Goal: Task Accomplishment & Management: Complete application form

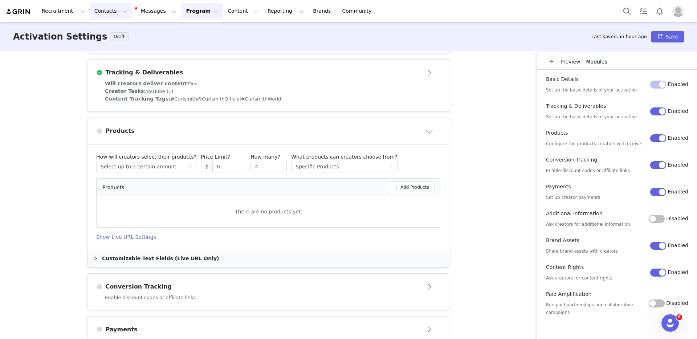
scroll to position [241, 0]
click at [338, 170] on div "Select method Specific Products" at bounding box center [342, 166] width 93 height 11
click at [330, 183] on li "All Products (133)" at bounding box center [333, 183] width 101 height 12
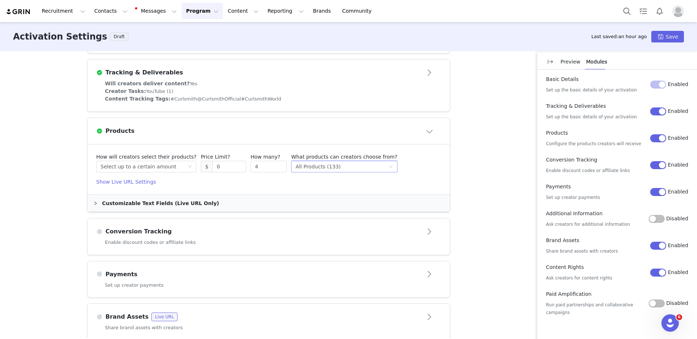
click at [167, 209] on div "Customizable Text Fields (Live URL Only)" at bounding box center [268, 203] width 362 height 17
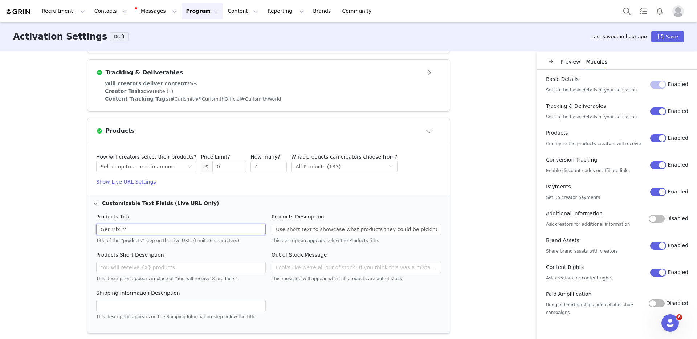
drag, startPoint x: 152, startPoint y: 233, endPoint x: 71, endPoint y: 231, distance: 81.3
click at [71, 231] on div "These are baseline settings for your activation. You will be able to customize …" at bounding box center [348, 194] width 697 height 287
click at [389, 170] on div "How will creators select their products? Select method Select up to a certain a…" at bounding box center [268, 162] width 345 height 19
click at [384, 169] on div "How will creators select their products? Select method Select up to a certain a…" at bounding box center [268, 162] width 345 height 19
click at [378, 165] on div "Select method All Products (133)" at bounding box center [344, 167] width 106 height 12
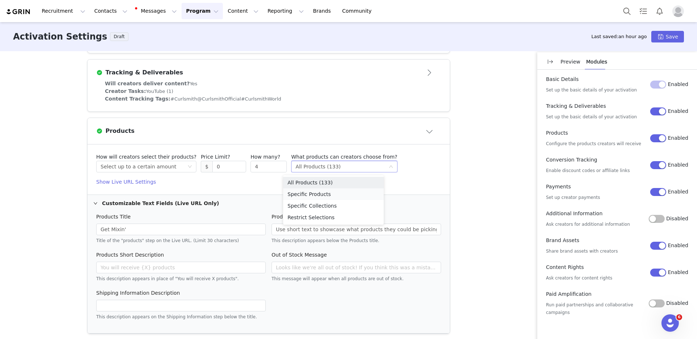
click at [326, 195] on li "Specific Products" at bounding box center [333, 194] width 101 height 12
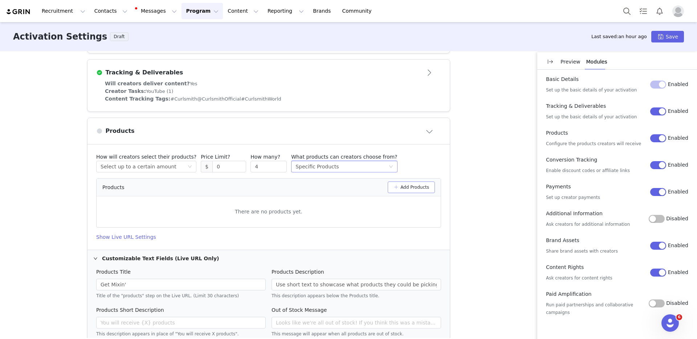
click at [396, 190] on button "Add Products" at bounding box center [411, 188] width 47 height 12
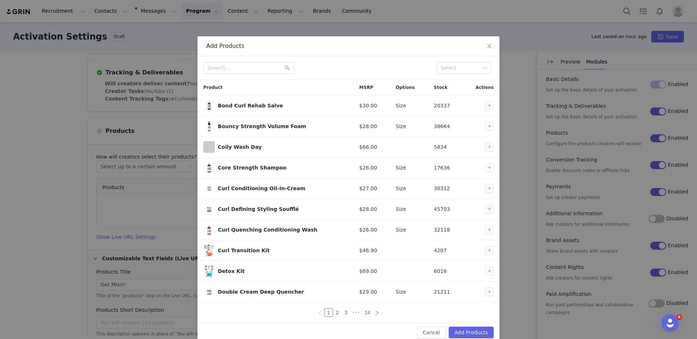
click at [363, 312] on link "14" at bounding box center [367, 313] width 10 height 8
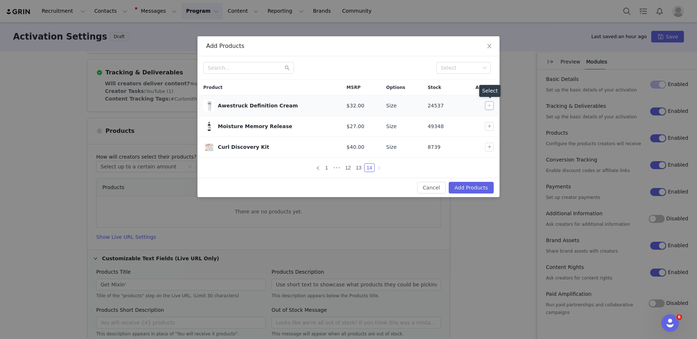
click at [491, 104] on button "button" at bounding box center [489, 105] width 9 height 9
click at [487, 126] on button "button" at bounding box center [489, 126] width 9 height 9
click at [359, 166] on link "13" at bounding box center [359, 168] width 10 height 8
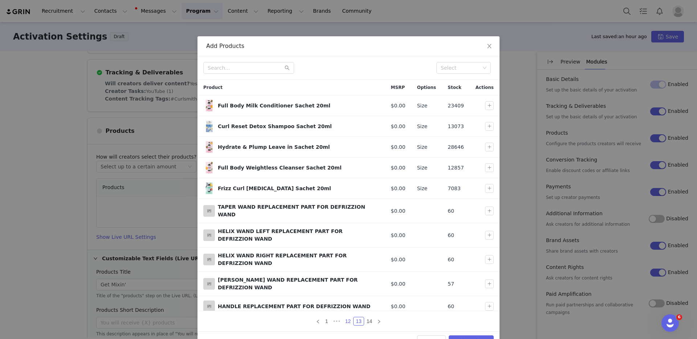
click at [343, 317] on link "12" at bounding box center [348, 321] width 10 height 8
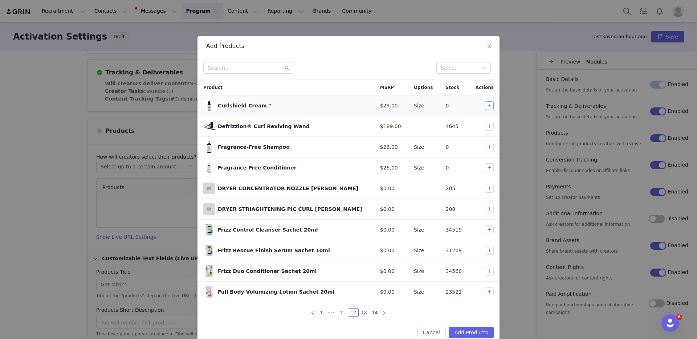
click at [486, 102] on button "button" at bounding box center [489, 105] width 9 height 9
click at [487, 147] on button "button" at bounding box center [489, 147] width 9 height 9
click at [486, 170] on button "button" at bounding box center [489, 167] width 9 height 9
click at [487, 167] on button "button" at bounding box center [489, 167] width 9 height 9
click at [486, 145] on button "button" at bounding box center [489, 147] width 9 height 9
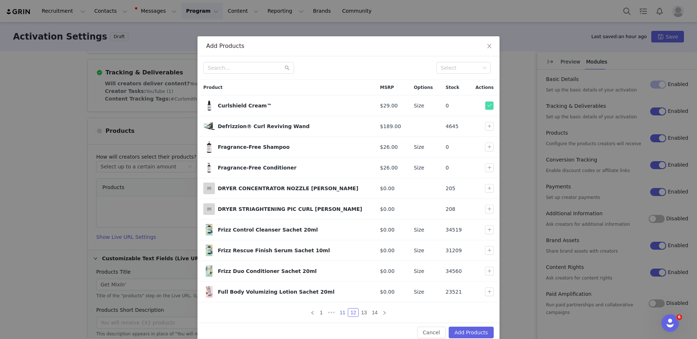
click at [338, 312] on link "11" at bounding box center [343, 313] width 10 height 8
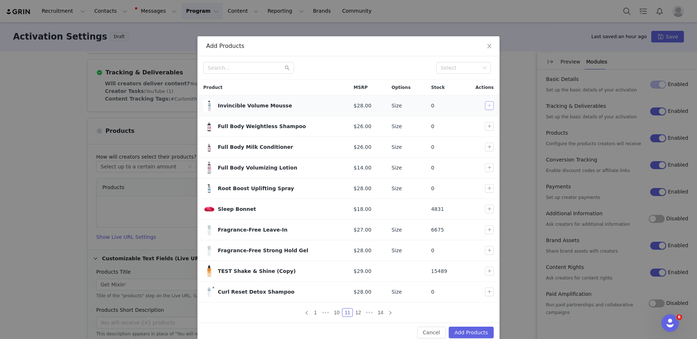
click at [486, 105] on button "button" at bounding box center [489, 105] width 9 height 9
click at [334, 312] on link "10" at bounding box center [337, 313] width 10 height 8
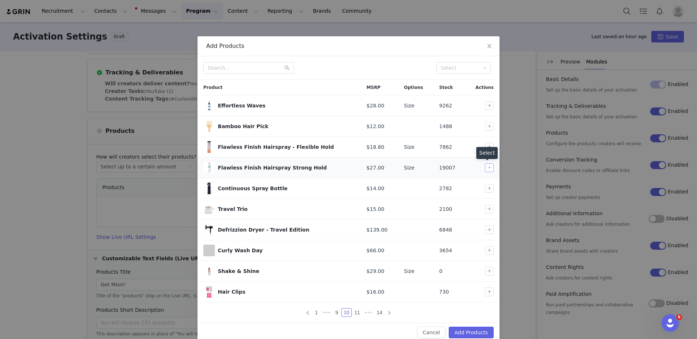
click at [487, 170] on button "button" at bounding box center [489, 167] width 9 height 9
click at [485, 102] on button "button" at bounding box center [489, 105] width 9 height 9
click at [488, 268] on button "button" at bounding box center [489, 271] width 9 height 9
click at [335, 311] on link "9" at bounding box center [337, 313] width 8 height 8
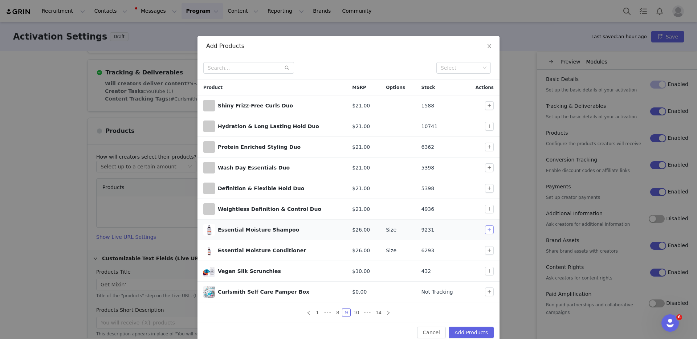
click at [488, 228] on button "button" at bounding box center [489, 229] width 9 height 9
click at [486, 249] on button "button" at bounding box center [489, 250] width 9 height 9
click at [336, 311] on link "8" at bounding box center [338, 313] width 8 height 8
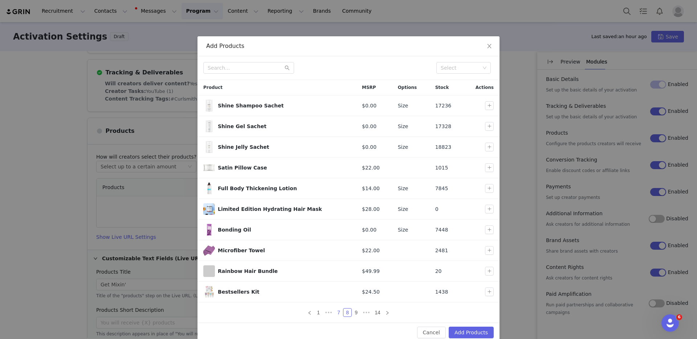
click at [336, 310] on link "7" at bounding box center [339, 313] width 8 height 8
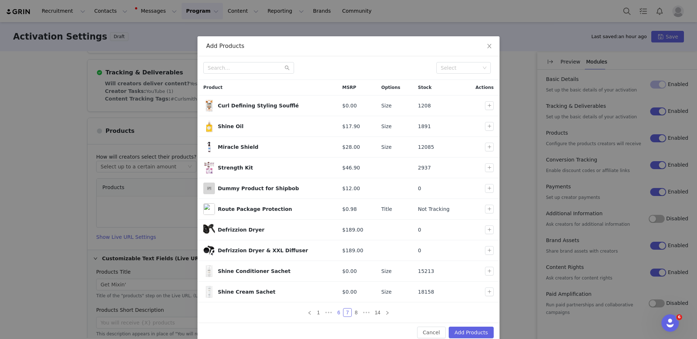
click at [335, 311] on link "6" at bounding box center [339, 313] width 8 height 8
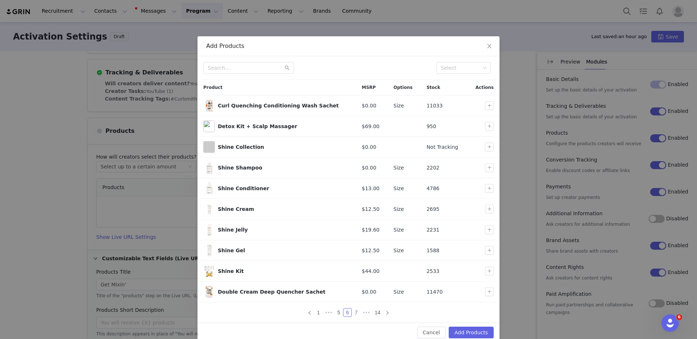
click at [352, 310] on link "7" at bounding box center [356, 313] width 8 height 8
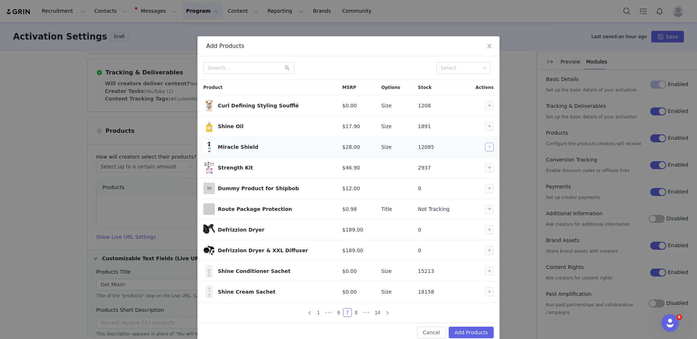
click at [485, 146] on button "button" at bounding box center [489, 147] width 9 height 9
click at [335, 312] on link "6" at bounding box center [339, 313] width 8 height 8
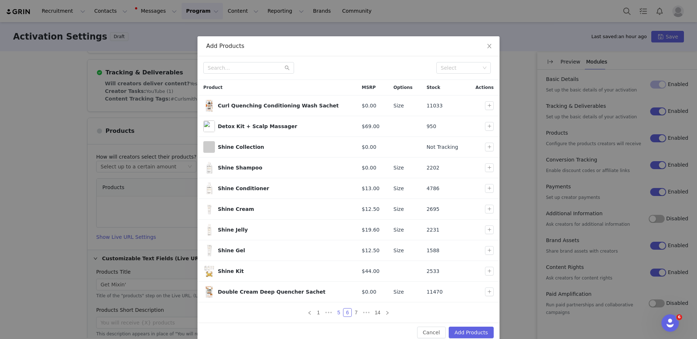
click at [336, 311] on link "5" at bounding box center [339, 313] width 8 height 8
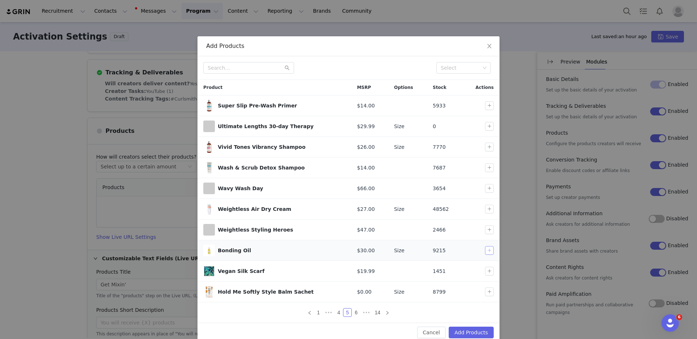
click at [487, 249] on button "button" at bounding box center [489, 250] width 9 height 9
click at [486, 207] on button "button" at bounding box center [489, 209] width 9 height 9
click at [335, 311] on link "4" at bounding box center [339, 313] width 8 height 8
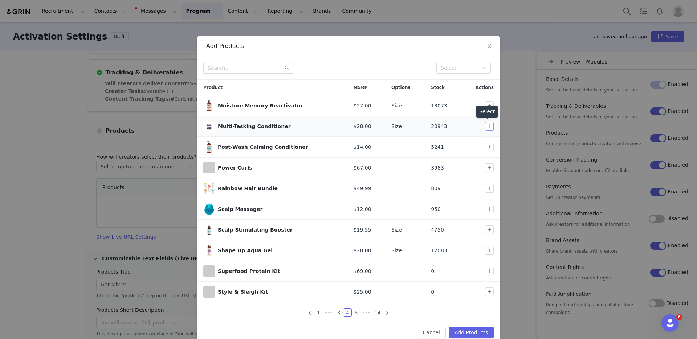
click at [485, 124] on button "button" at bounding box center [489, 126] width 9 height 9
click at [335, 314] on link "3" at bounding box center [339, 313] width 8 height 8
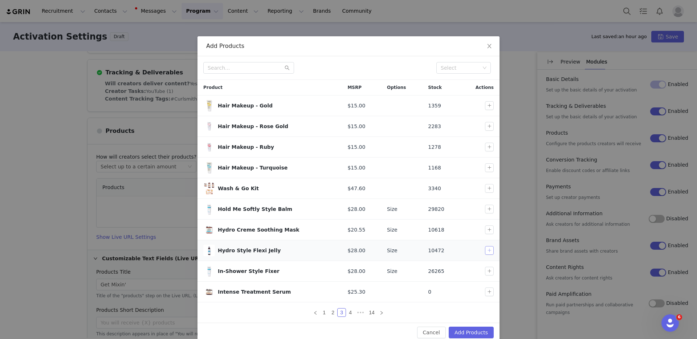
click at [485, 251] on button "button" at bounding box center [489, 250] width 9 height 9
click at [486, 274] on button "button" at bounding box center [489, 271] width 9 height 9
click at [331, 312] on link "2" at bounding box center [333, 313] width 8 height 8
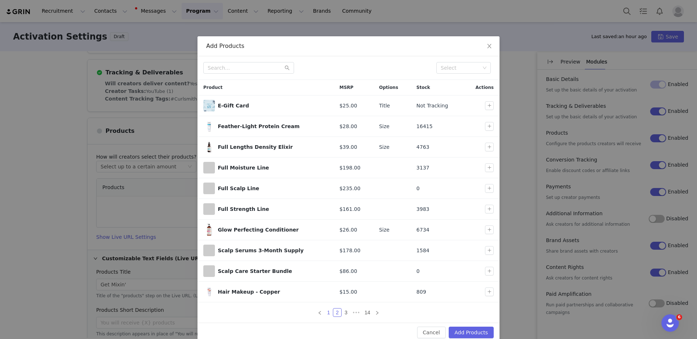
click at [326, 311] on link "1" at bounding box center [329, 313] width 8 height 8
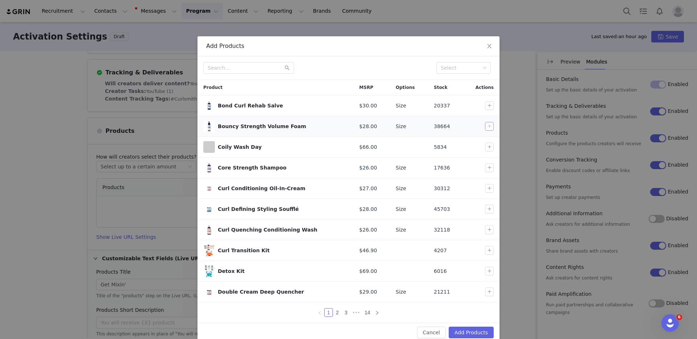
click at [485, 125] on button "button" at bounding box center [489, 126] width 9 height 9
click at [487, 102] on button "button" at bounding box center [489, 105] width 9 height 9
click at [490, 208] on button "button" at bounding box center [489, 209] width 9 height 9
click at [488, 231] on button "button" at bounding box center [489, 229] width 9 height 9
click at [466, 331] on button "Add Products" at bounding box center [471, 333] width 45 height 12
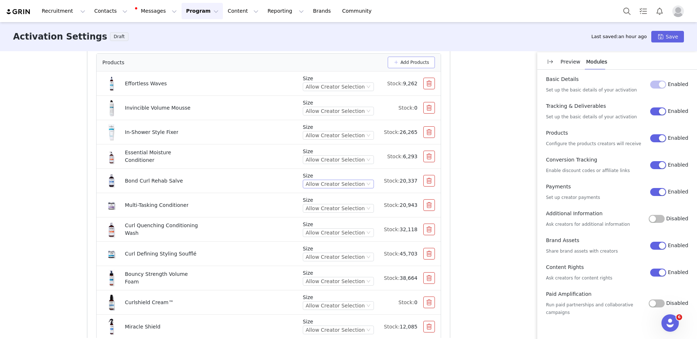
scroll to position [379, 0]
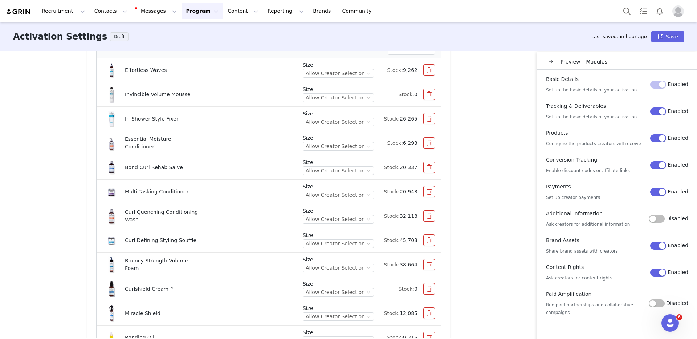
click at [356, 65] on p "Size" at bounding box center [338, 65] width 71 height 8
click at [356, 71] on div "Allow Creator Selection" at bounding box center [335, 73] width 59 height 8
click at [315, 97] on li "Full 8 oz" at bounding box center [338, 99] width 67 height 12
click at [327, 97] on div "Allow Creator Selection" at bounding box center [335, 98] width 59 height 8
click at [324, 120] on li "Full 6.8 oz" at bounding box center [338, 124] width 67 height 12
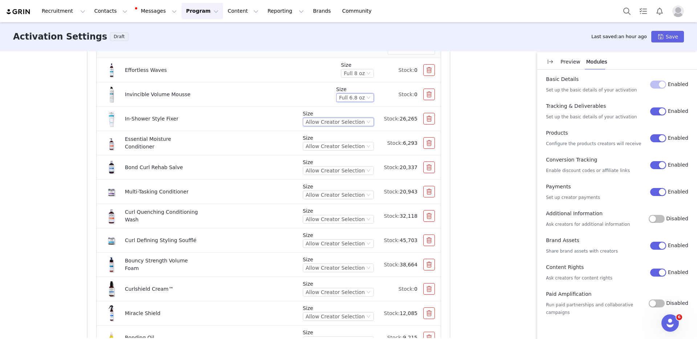
click at [324, 120] on div "Allow Creator Selection" at bounding box center [335, 122] width 59 height 8
click at [321, 144] on li "Full 8 oz" at bounding box center [338, 148] width 67 height 12
click at [321, 146] on div "Allow Creator Selection" at bounding box center [335, 146] width 59 height 8
click at [319, 168] on li "Full 12 oz" at bounding box center [338, 172] width 67 height 12
click at [319, 170] on div "Allow Creator Selection" at bounding box center [335, 171] width 59 height 8
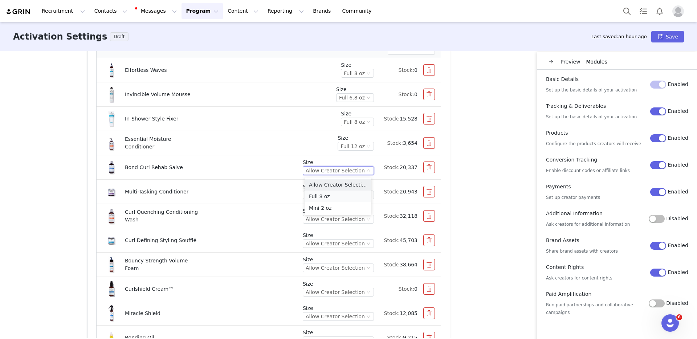
click at [319, 191] on li "Full 8 oz" at bounding box center [338, 197] width 67 height 12
click at [342, 196] on div "Allow Creator Selection" at bounding box center [335, 195] width 59 height 8
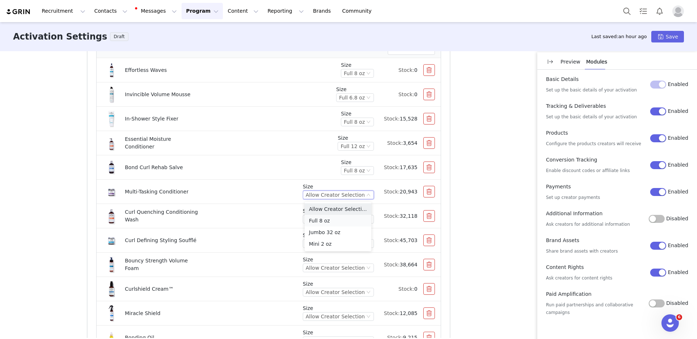
click at [332, 217] on li "Full 8 oz" at bounding box center [338, 221] width 67 height 12
click at [333, 222] on div "Allow Creator Selection" at bounding box center [335, 219] width 59 height 8
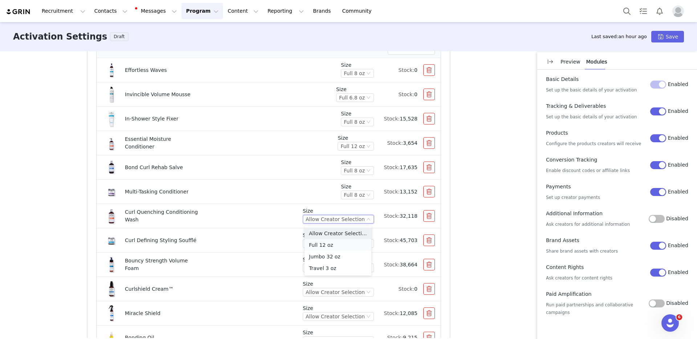
click at [329, 243] on li "Full 12 oz" at bounding box center [338, 245] width 67 height 12
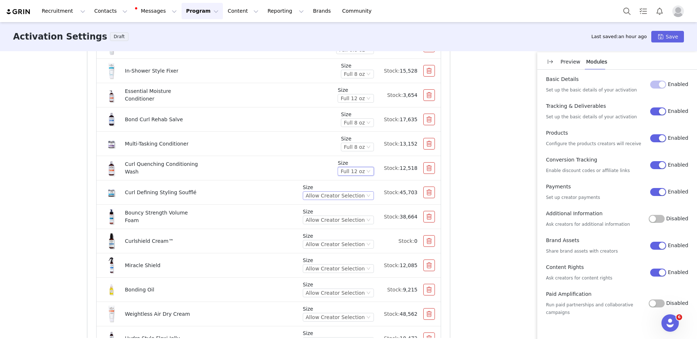
scroll to position [431, 0]
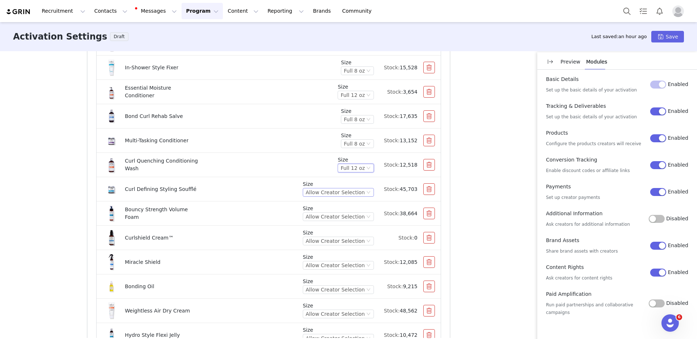
click at [320, 190] on div "Allow Creator Selection" at bounding box center [335, 192] width 59 height 8
click at [326, 219] on li "Full 8 oz" at bounding box center [338, 218] width 67 height 12
click at [325, 217] on div "Allow Creator Selection" at bounding box center [335, 217] width 59 height 8
click at [323, 243] on li "Full 7.5 oz" at bounding box center [338, 243] width 67 height 12
click at [324, 245] on div "Allow Creator Selection" at bounding box center [335, 241] width 59 height 8
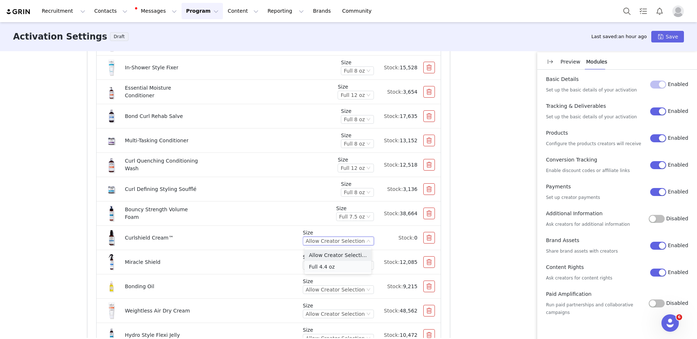
click at [326, 263] on li "Full 4.4 oz" at bounding box center [338, 267] width 67 height 12
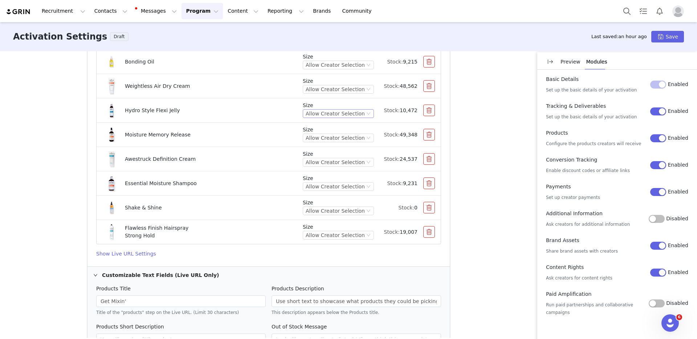
scroll to position [649, 0]
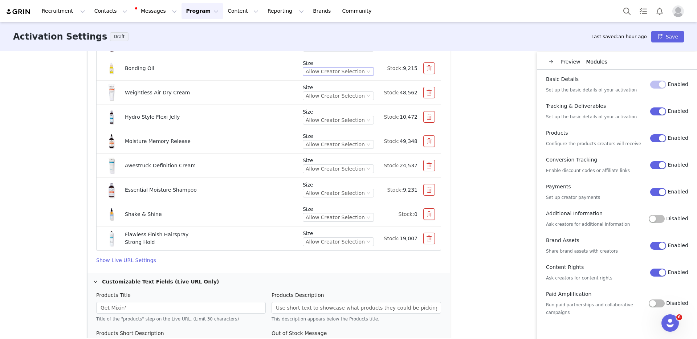
click at [329, 69] on div "Allow Creator Selection" at bounding box center [335, 72] width 59 height 8
click at [329, 97] on li "Full 2 oz" at bounding box center [338, 97] width 67 height 12
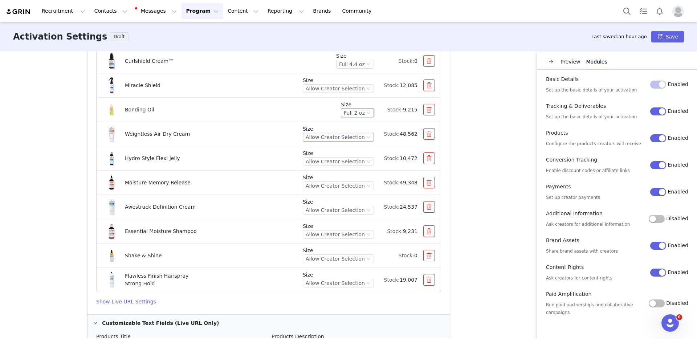
scroll to position [600, 0]
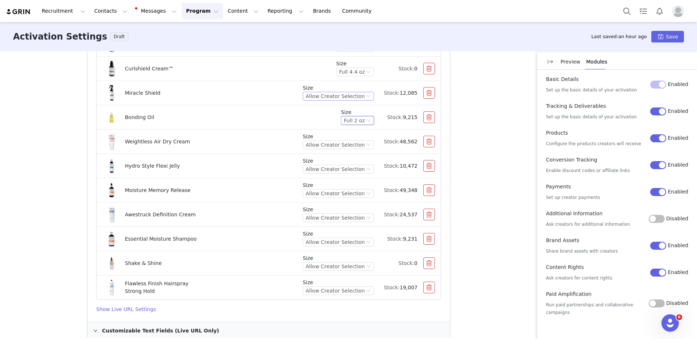
click at [344, 96] on div "Allow Creator Selection" at bounding box center [335, 96] width 59 height 8
click at [341, 119] on li "Full 8 oz" at bounding box center [338, 122] width 67 height 12
click at [328, 146] on div "Allow Creator Selection" at bounding box center [335, 145] width 59 height 8
click at [322, 170] on li "Full 8 oz" at bounding box center [338, 171] width 67 height 12
click at [338, 169] on div "Allow Creator Selection" at bounding box center [335, 169] width 59 height 8
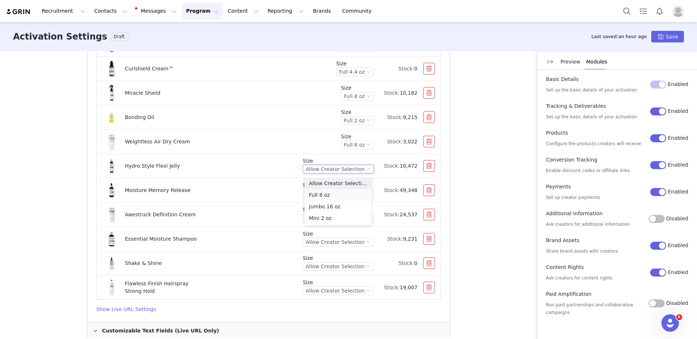
click at [319, 195] on li "Full 8 oz" at bounding box center [338, 195] width 67 height 12
click at [329, 195] on div "Allow Creator Selection" at bounding box center [335, 194] width 59 height 8
click at [321, 217] on li "Full 8 oz" at bounding box center [338, 219] width 67 height 12
drag, startPoint x: 345, startPoint y: 217, endPoint x: 341, endPoint y: 221, distance: 5.7
click at [345, 217] on div "Allow Creator Selection" at bounding box center [335, 218] width 59 height 8
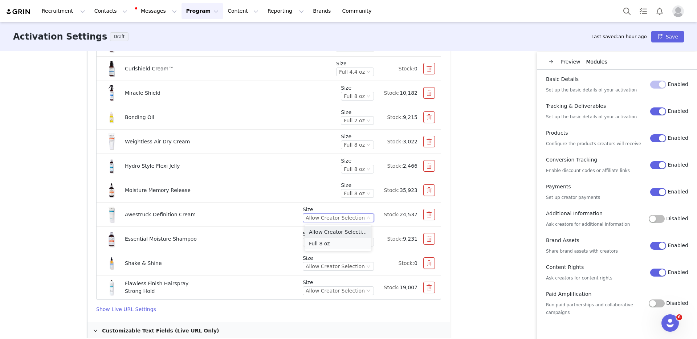
click at [322, 242] on li "Full 8 oz" at bounding box center [338, 244] width 67 height 12
click at [329, 243] on div "Allow Creator Selection" at bounding box center [335, 242] width 59 height 8
click at [326, 264] on li "Full 12 oz" at bounding box center [338, 268] width 67 height 12
click at [323, 268] on div "Allow Creator Selection" at bounding box center [335, 266] width 59 height 8
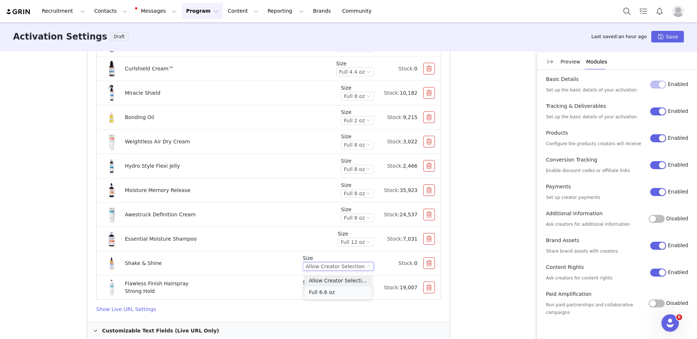
click at [325, 294] on li "Full 6.6 oz" at bounding box center [338, 292] width 67 height 12
click at [334, 289] on div "Allow Creator Selection" at bounding box center [335, 291] width 59 height 8
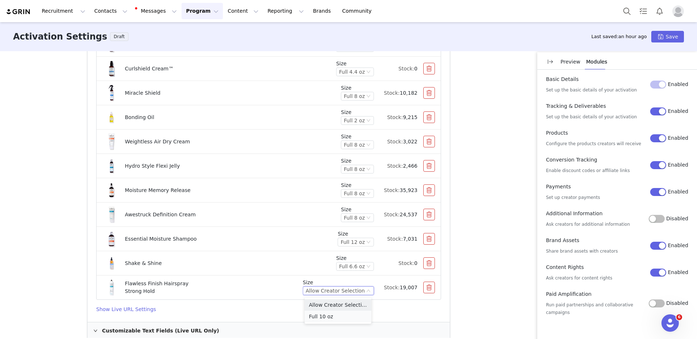
click at [324, 314] on li "Full 10 oz" at bounding box center [338, 317] width 67 height 12
click at [281, 253] on li "Shake & Shine Size Full 6.6 oz Stock: 0" at bounding box center [269, 263] width 344 height 24
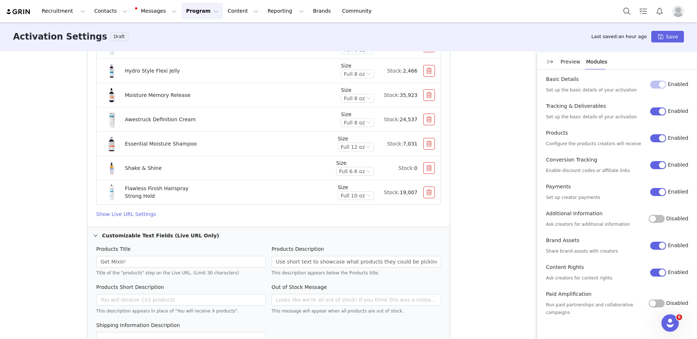
scroll to position [697, 0]
drag, startPoint x: 126, startPoint y: 258, endPoint x: 97, endPoint y: 252, distance: 30.5
click at [97, 252] on div "Products Title Get Mixin' Title of the "products" step on the Live URL. (Limit …" at bounding box center [181, 258] width 170 height 29
click at [132, 261] on input "Get Mixin'" at bounding box center [181, 260] width 170 height 12
drag, startPoint x: 133, startPoint y: 261, endPoint x: 70, endPoint y: 260, distance: 62.5
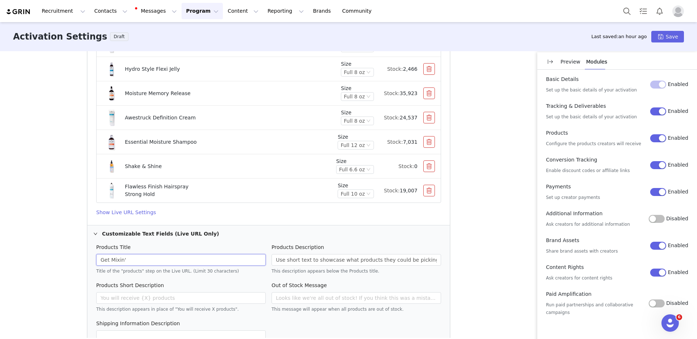
click at [70, 260] on div "These are baseline settings for your activation. You will be able to customize …" at bounding box center [348, 194] width 697 height 287
type input "Choose 4 products to feature"
drag, startPoint x: 300, startPoint y: 268, endPoint x: 296, endPoint y: 263, distance: 6.5
click at [300, 268] on div "This description appears below the Products title." at bounding box center [357, 270] width 170 height 8
click at [296, 262] on input "Use short text to showcase what products they could be picking from. Example te…" at bounding box center [357, 260] width 170 height 12
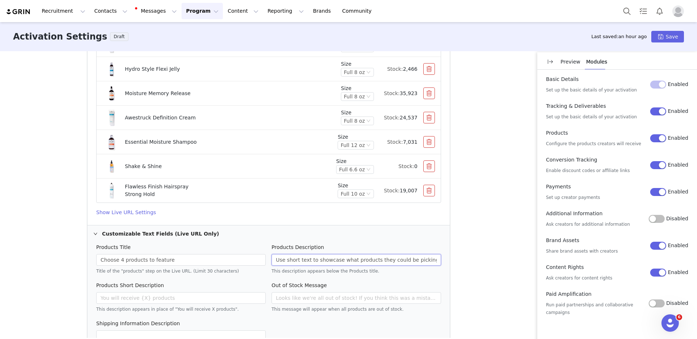
click at [296, 262] on input "Use short text to showcase what products they could be picking from. Example te…" at bounding box center [357, 260] width 170 height 12
type input "P"
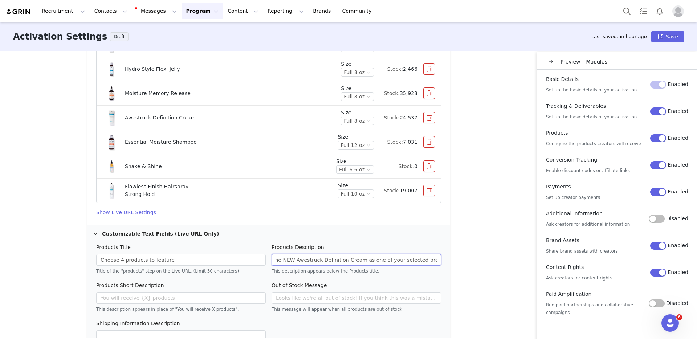
type input "**Please make sure to select the NEW Awestruck Definition Cream as one of your …"
click at [211, 280] on div "Products Title Choose 4 products to feature Title of the "products" step on the…" at bounding box center [180, 263] width 175 height 38
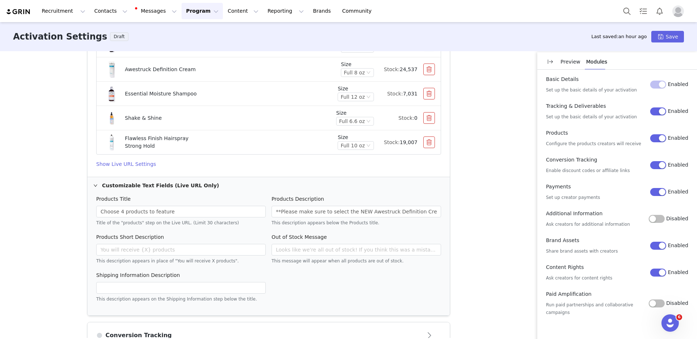
scroll to position [746, 0]
click at [172, 251] on input "text" at bounding box center [181, 249] width 170 height 12
type input "You will receive 4 products"
click at [305, 273] on div "Shipping Information Description This description appears on the Shipping Infor…" at bounding box center [268, 290] width 351 height 38
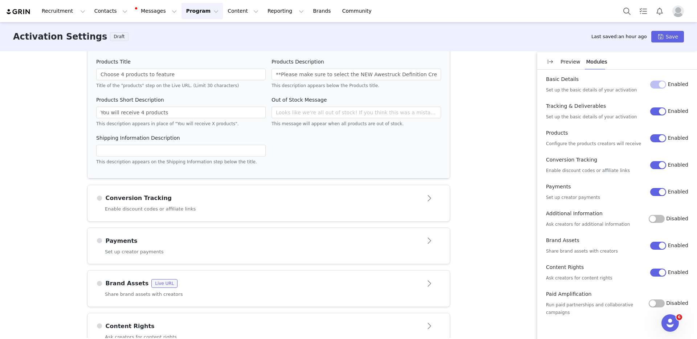
click at [256, 200] on div "Conversion Tracking" at bounding box center [256, 198] width 321 height 9
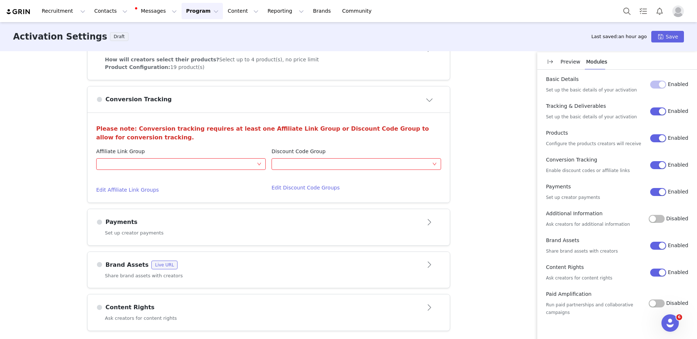
scroll to position [325, 0]
click at [249, 159] on div "Optional" at bounding box center [179, 164] width 156 height 11
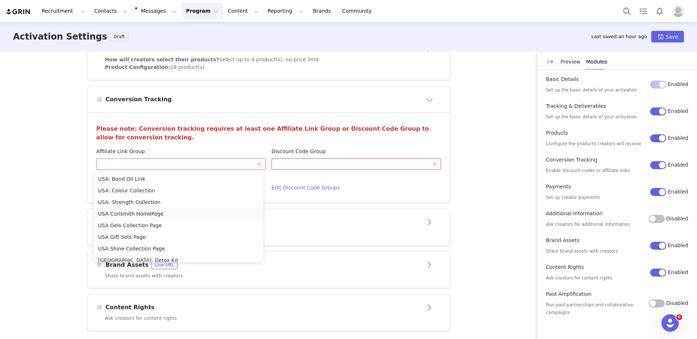
click at [152, 213] on li "USA Curlsmith HomePage" at bounding box center [179, 214] width 170 height 12
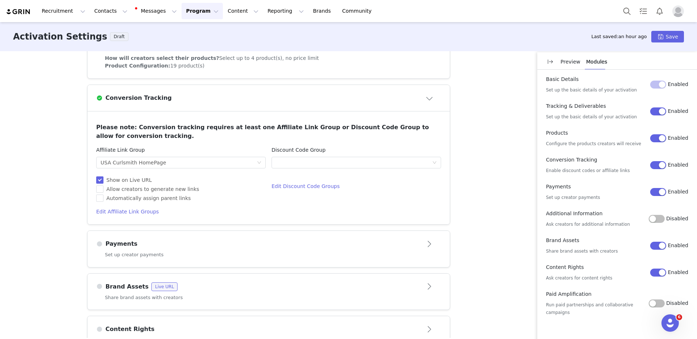
click at [199, 250] on div "Payments" at bounding box center [268, 244] width 345 height 12
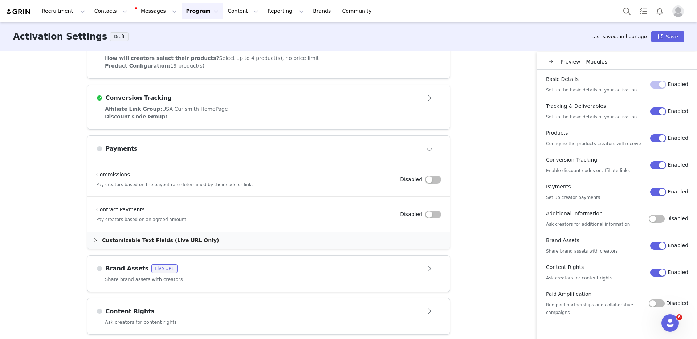
click at [428, 214] on button "button" at bounding box center [433, 215] width 16 height 8
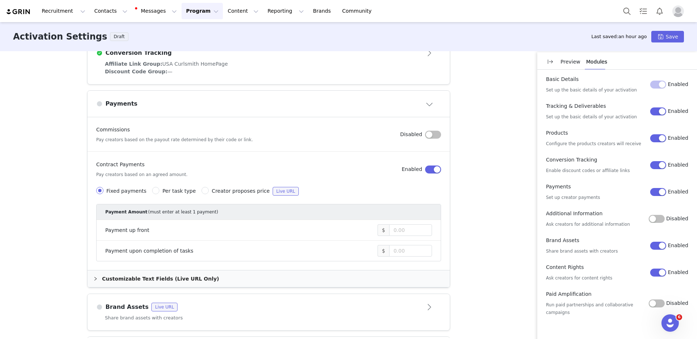
scroll to position [372, 0]
click at [201, 192] on input "Creator proposes price Live URL" at bounding box center [204, 188] width 7 height 7
radio input "true"
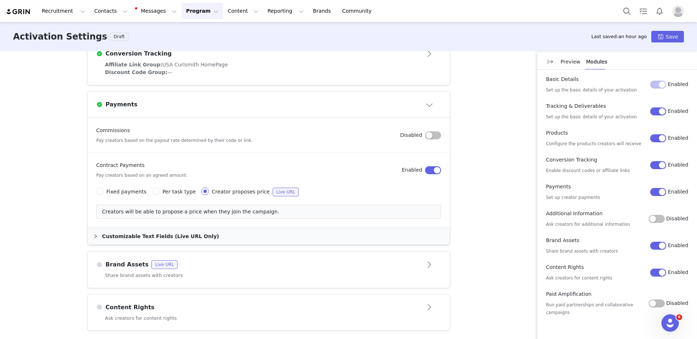
scroll to position [371, 0]
click at [193, 263] on div "Brand Assets Live URL" at bounding box center [256, 264] width 321 height 9
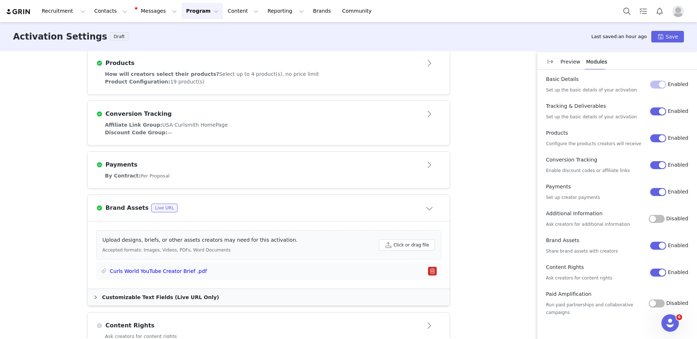
scroll to position [329, 0]
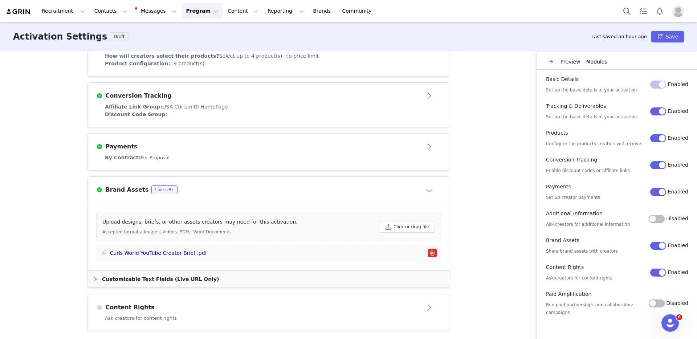
click at [151, 278] on div "Customizable Text Fields (Live URL Only)" at bounding box center [268, 279] width 362 height 17
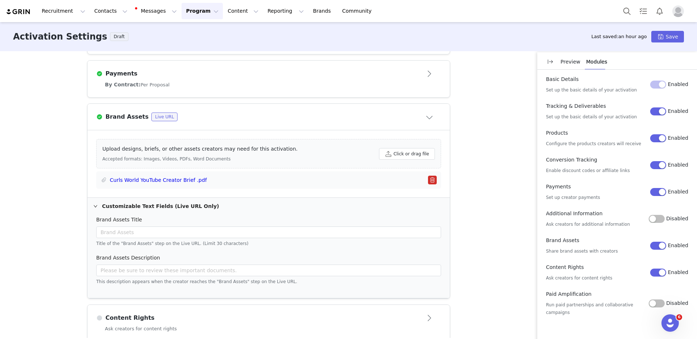
scroll to position [413, 0]
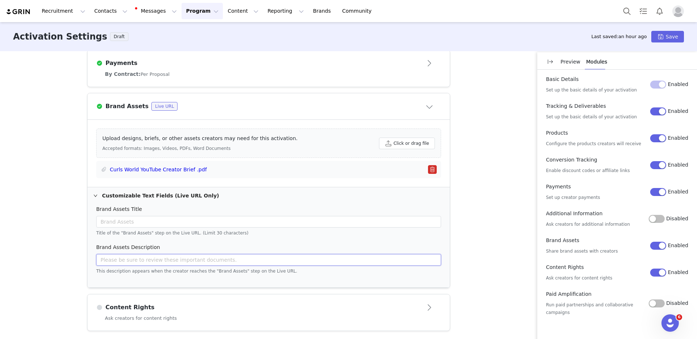
click at [219, 262] on input "text" at bounding box center [268, 260] width 345 height 12
type input "Please review the full brief with further ideas around the different stages in …"
click at [191, 306] on div "Content Rights" at bounding box center [256, 307] width 321 height 9
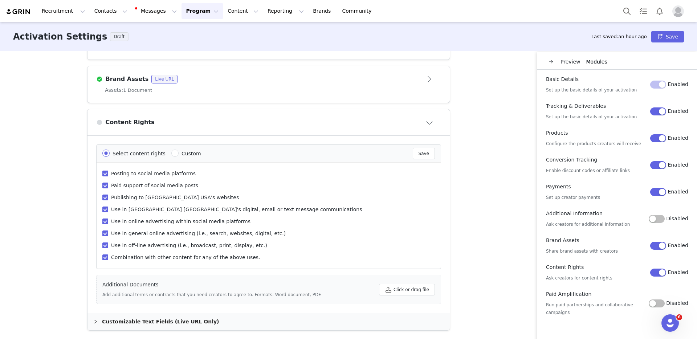
scroll to position [440, 0]
click at [102, 186] on input "Paid support of social media posts" at bounding box center [105, 186] width 6 height 6
checkbox input "false"
click at [102, 200] on input "Publishing to [GEOGRAPHIC_DATA] USA's websites" at bounding box center [105, 198] width 6 height 6
checkbox input "false"
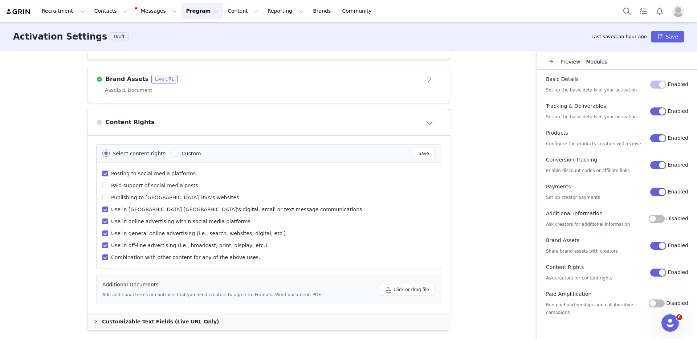
click at [103, 209] on input "Use in [GEOGRAPHIC_DATA] [GEOGRAPHIC_DATA]'s digital, email or text message com…" at bounding box center [105, 210] width 6 height 6
checkbox input "false"
click at [102, 227] on label "Use in online advertising within social media platforms" at bounding box center [233, 224] width 262 height 12
click at [102, 224] on input "Use in online advertising within social media platforms" at bounding box center [105, 222] width 6 height 6
checkbox input "false"
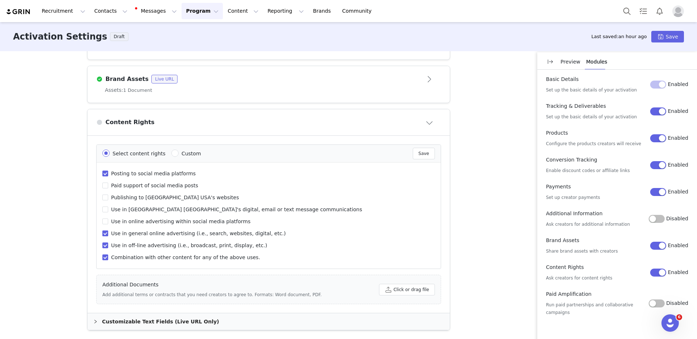
click at [102, 230] on label "Use in general online advertising (i.e., search, websites, digital, etc.)" at bounding box center [233, 236] width 262 height 12
click at [102, 231] on input "Use in general online advertising (i.e., search, websites, digital, etc.)" at bounding box center [105, 234] width 6 height 6
checkbox input "false"
click at [103, 245] on input "Use in off-line advertising (i.e., broadcast, print, display, etc.)" at bounding box center [105, 246] width 6 height 6
checkbox input "false"
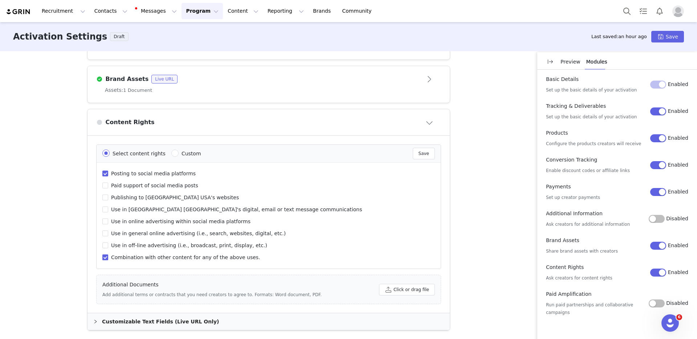
click at [102, 259] on input "Combination with other content for any of the above uses." at bounding box center [105, 257] width 6 height 6
checkbox input "false"
click at [415, 154] on button "Save" at bounding box center [424, 154] width 22 height 12
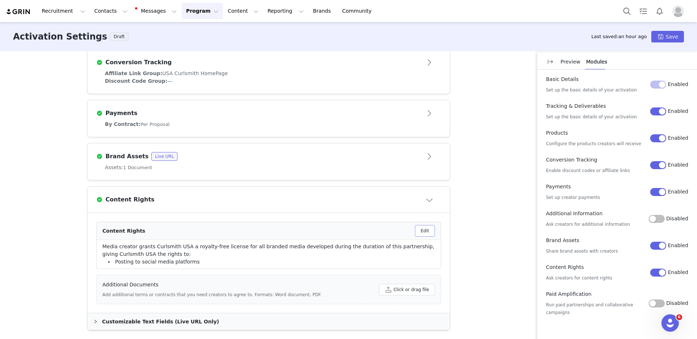
scroll to position [363, 0]
click at [421, 232] on button "Edit" at bounding box center [425, 231] width 20 height 12
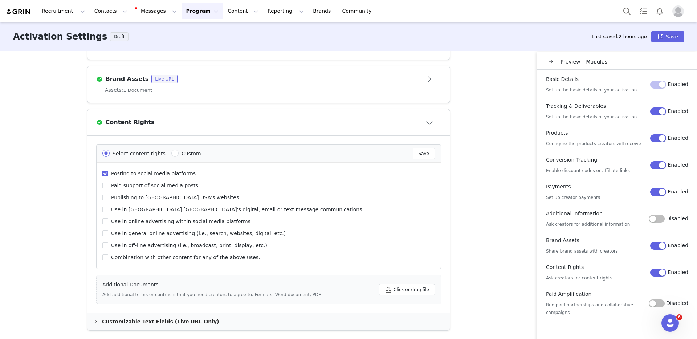
click at [182, 151] on span "Custom" at bounding box center [192, 154] width 20 height 6
click at [175, 150] on input "Custom" at bounding box center [174, 153] width 7 height 7
radio input "true"
radio input "false"
radio input "true"
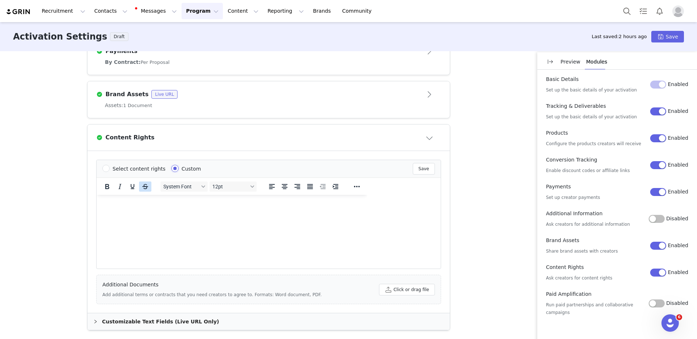
scroll to position [0, 0]
click at [137, 209] on html at bounding box center [232, 205] width 271 height 20
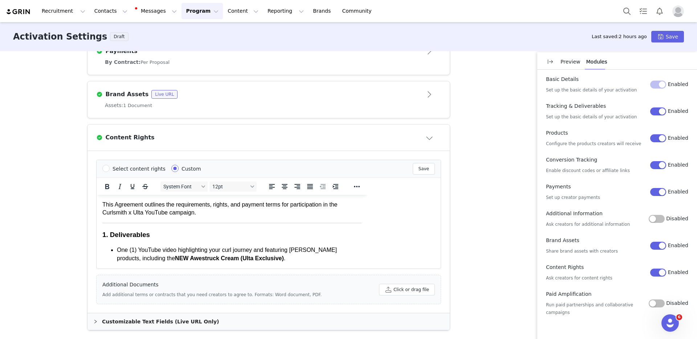
drag, startPoint x: 363, startPoint y: 262, endPoint x: 423, endPoint y: 375, distance: 127.8
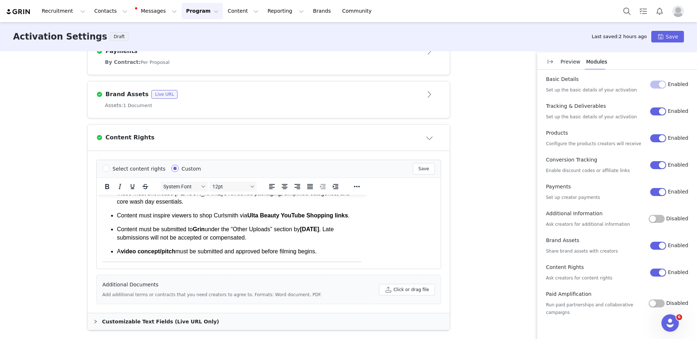
scroll to position [79, 0]
drag, startPoint x: 311, startPoint y: 229, endPoint x: 130, endPoint y: 237, distance: 181.3
click at [300, 232] on strong "[DATE]" at bounding box center [309, 229] width 19 height 6
click at [319, 228] on strong "[DATE]" at bounding box center [309, 229] width 19 height 6
drag, startPoint x: 311, startPoint y: 228, endPoint x: 345, endPoint y: 232, distance: 33.2
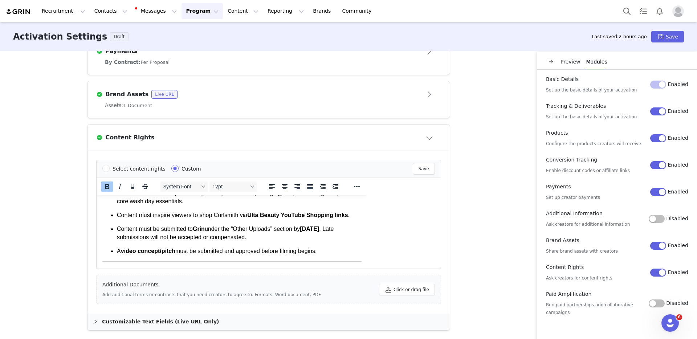
click at [319, 232] on strong "[DATE]" at bounding box center [309, 229] width 19 height 6
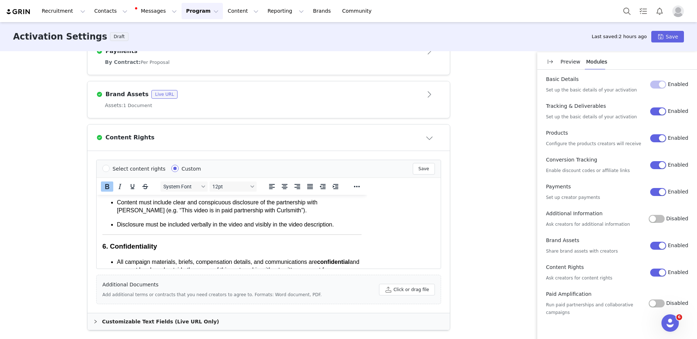
scroll to position [416, 0]
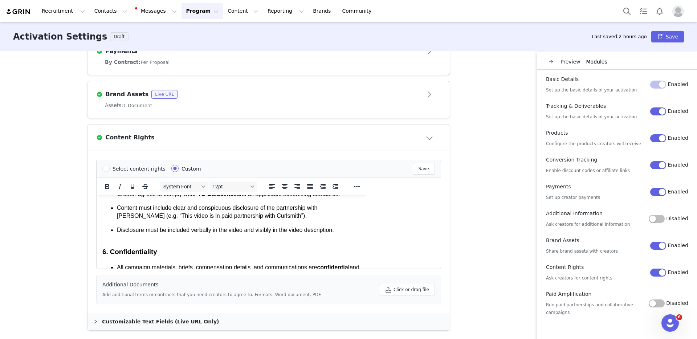
drag, startPoint x: 194, startPoint y: 230, endPoint x: 253, endPoint y: 229, distance: 58.8
click at [253, 229] on p "Disclosure must be included verbally in the video and visibly in the video desc…" at bounding box center [239, 230] width 245 height 8
drag, startPoint x: 259, startPoint y: 229, endPoint x: 193, endPoint y: 232, distance: 66.1
click at [193, 232] on p "Disclosure must be included verbally in the video and visibly in the video desc…" at bounding box center [239, 230] width 245 height 8
click at [384, 245] on li "System Font 12pt To open the popup, press Shift+Enter To open the popup, press …" at bounding box center [269, 223] width 344 height 91
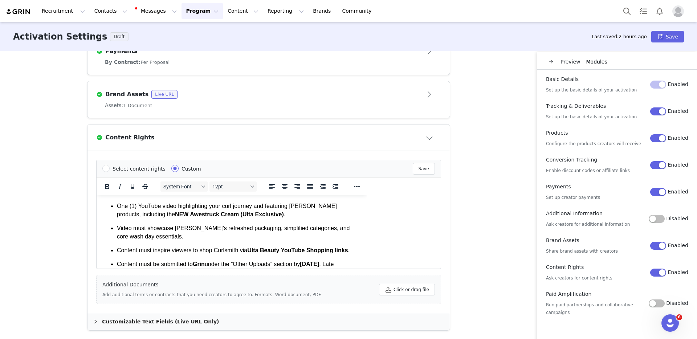
scroll to position [0, 0]
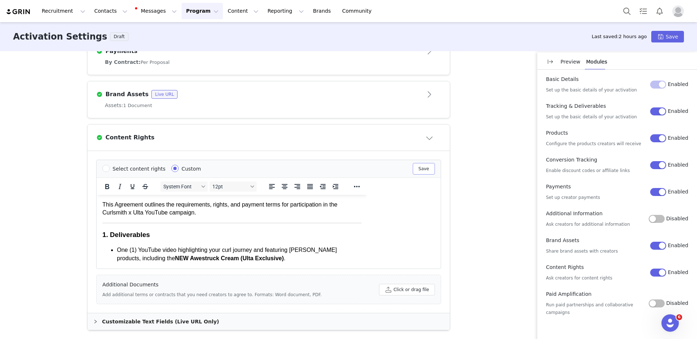
click at [417, 170] on button "Save" at bounding box center [424, 169] width 22 height 12
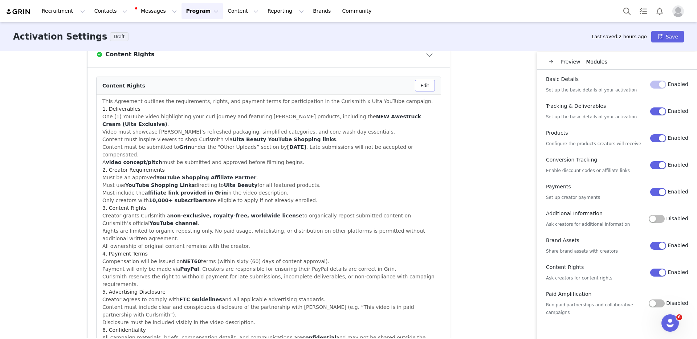
scroll to position [502, 0]
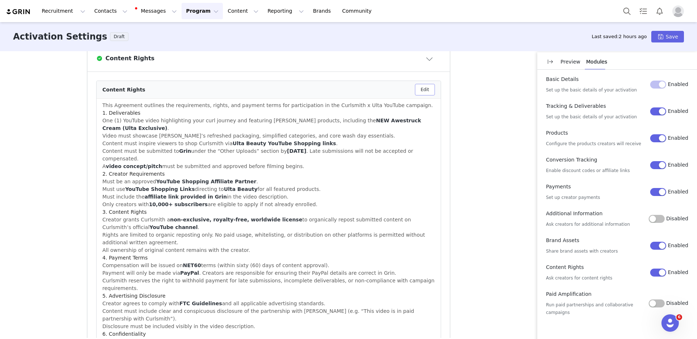
click at [415, 93] on button "Edit" at bounding box center [425, 90] width 20 height 12
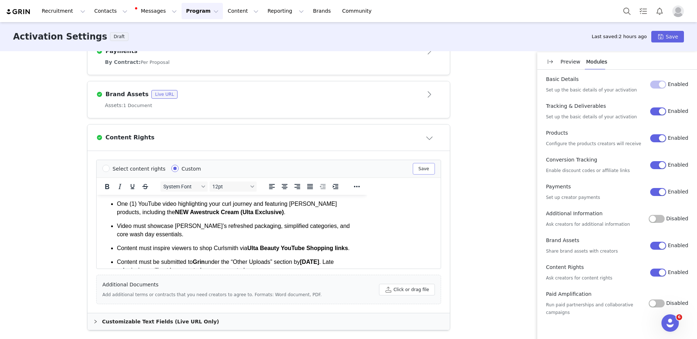
scroll to position [54, 0]
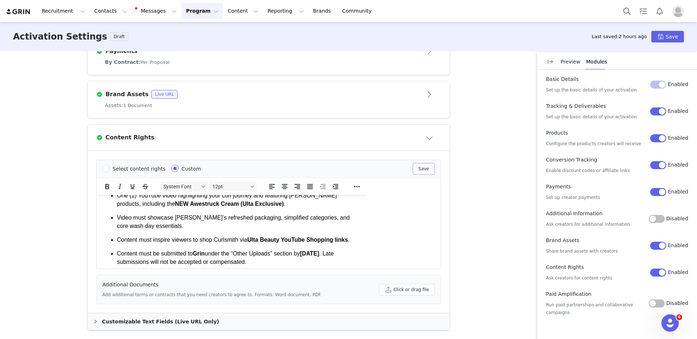
click at [417, 168] on button "Save" at bounding box center [424, 169] width 22 height 12
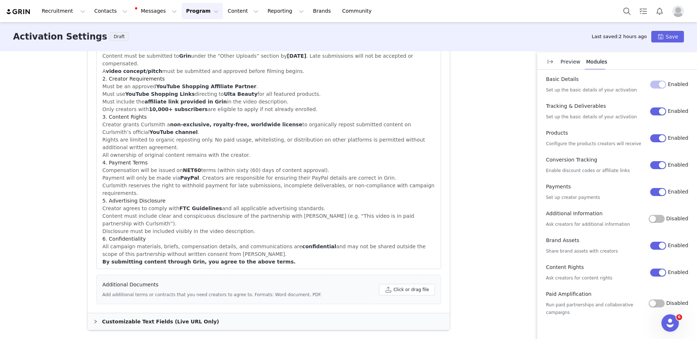
scroll to position [582, 0]
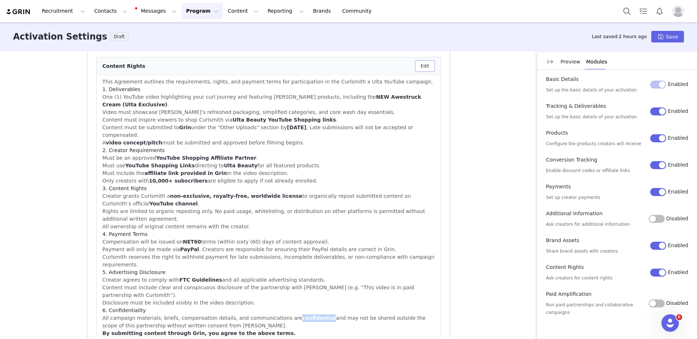
click at [424, 66] on button "Edit" at bounding box center [425, 66] width 20 height 12
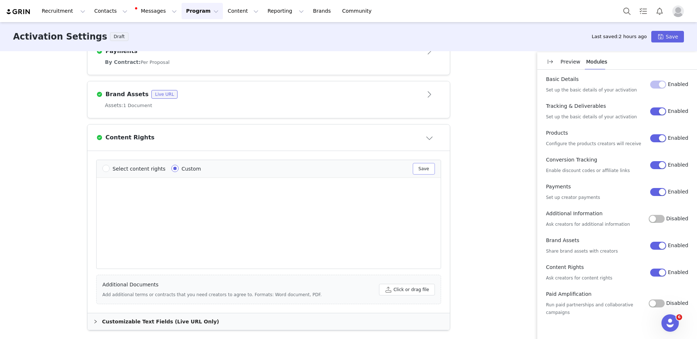
scroll to position [0, 0]
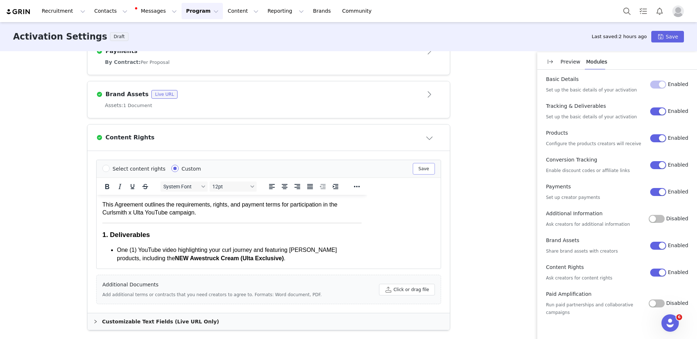
click at [413, 165] on button "Save" at bounding box center [424, 169] width 22 height 12
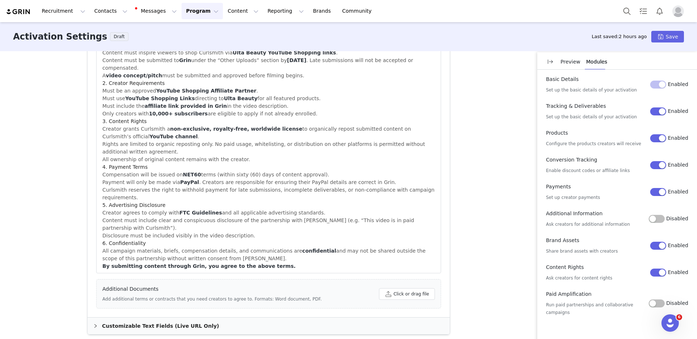
scroll to position [599, 0]
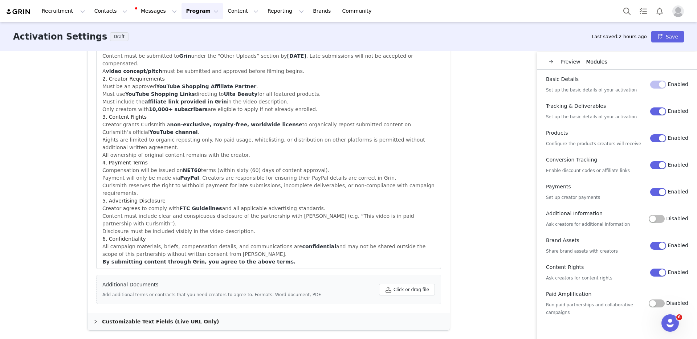
click at [153, 319] on div "Customizable Text Fields (Live URL Only)" at bounding box center [268, 321] width 362 height 17
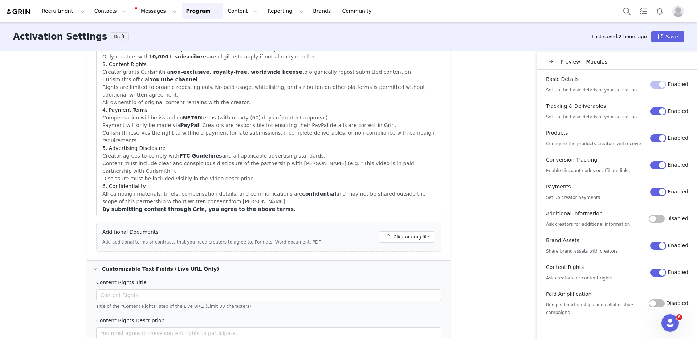
scroll to position [535, 0]
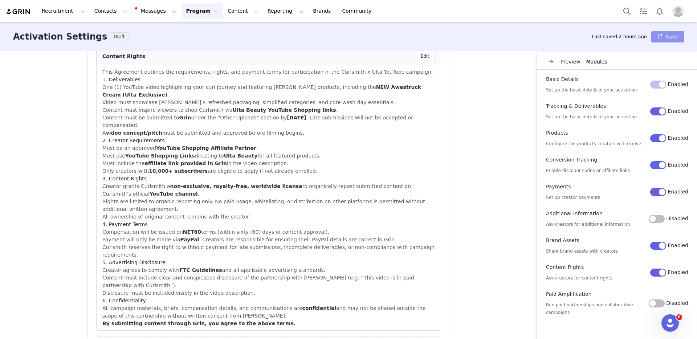
click at [667, 37] on button "Save" at bounding box center [667, 37] width 33 height 12
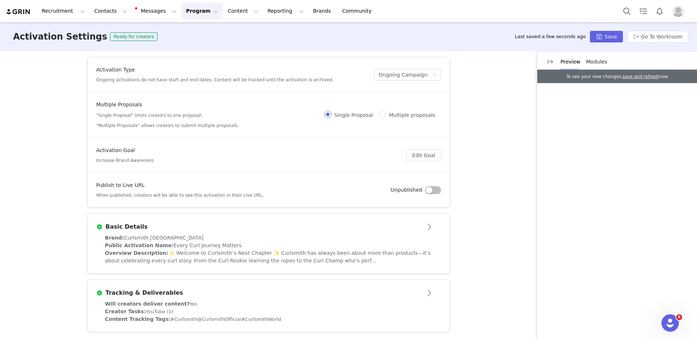
click at [303, 232] on div "Basic Details" at bounding box center [268, 227] width 345 height 12
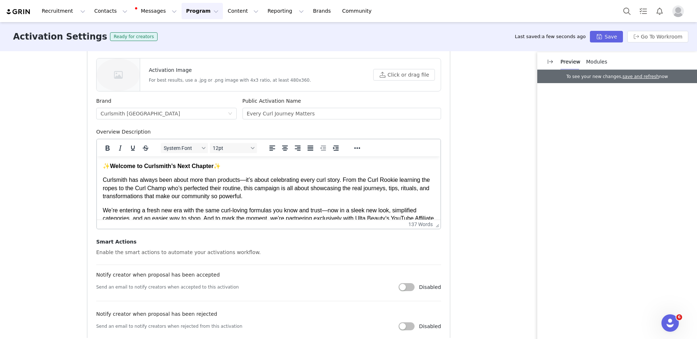
scroll to position [192, 0]
click at [238, 168] on p "✨ Welcome to [PERSON_NAME]’s Next Chapter ✨" at bounding box center [269, 166] width 332 height 8
click at [294, 193] on p "Curlsmith has always been about more than products—it’s about celebrating every…" at bounding box center [269, 187] width 332 height 24
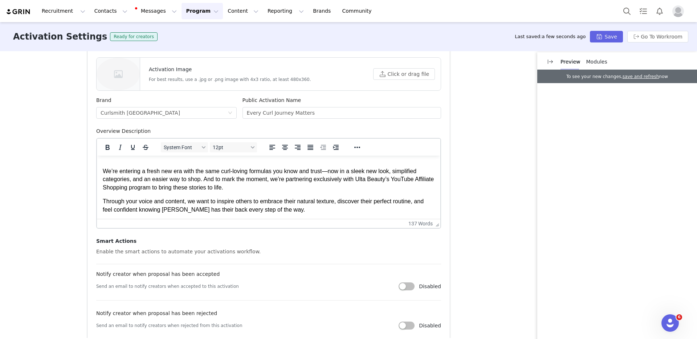
scroll to position [53, 0]
click at [265, 190] on p "We’re entering a fresh new era with the same curl-loving formulas you know and …" at bounding box center [269, 179] width 332 height 24
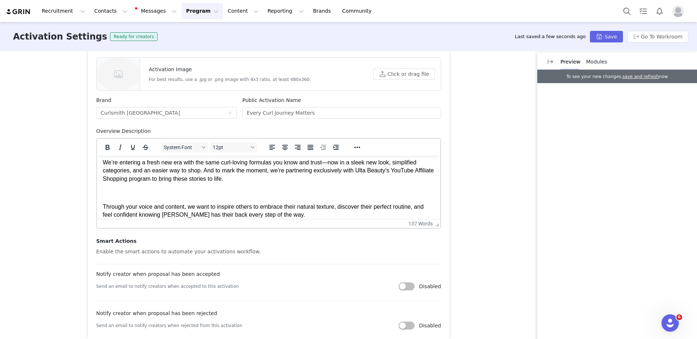
scroll to position [67, 0]
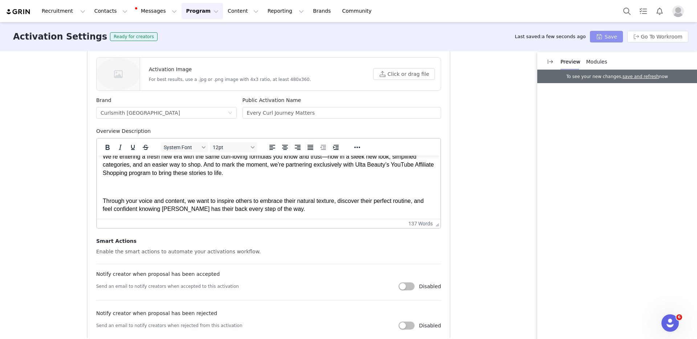
click at [607, 39] on button "Save" at bounding box center [606, 37] width 33 height 12
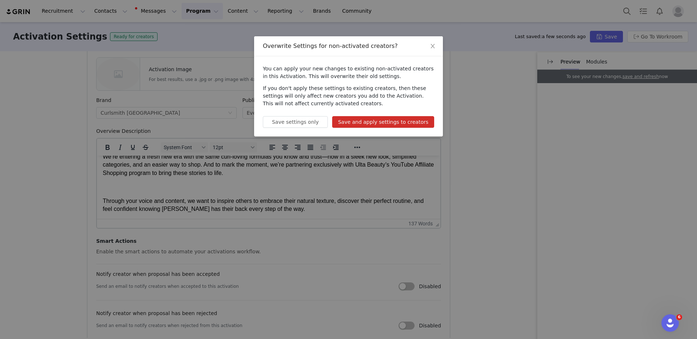
click at [356, 123] on button "Save and apply settings to creators" at bounding box center [383, 122] width 102 height 12
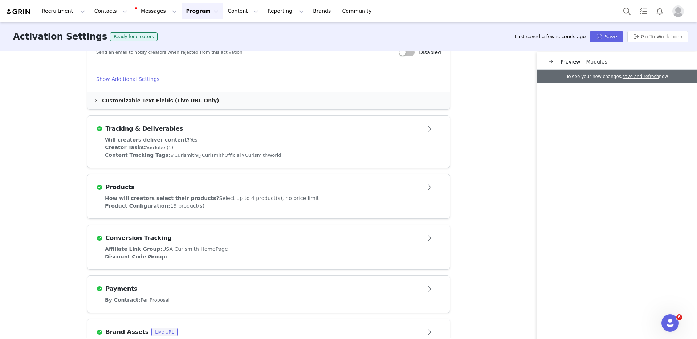
click at [197, 153] on span "@CurlsmithOfficial" at bounding box center [219, 154] width 44 height 5
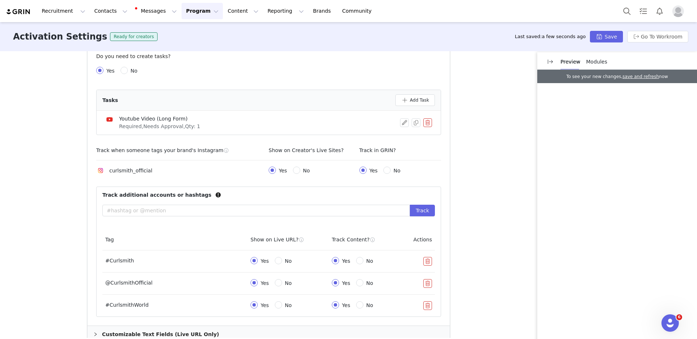
scroll to position [191, 0]
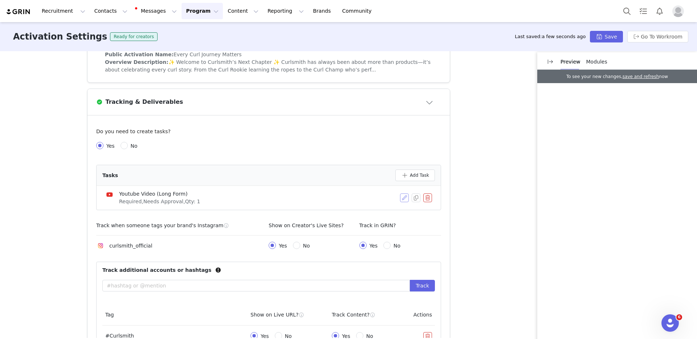
click at [403, 197] on button "button" at bounding box center [404, 197] width 9 height 9
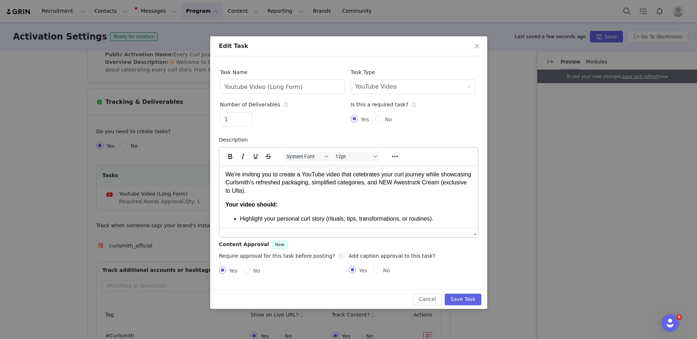
scroll to position [0, 0]
click at [266, 87] on input "Youtube Video (Long Form)" at bounding box center [282, 87] width 125 height 15
click at [301, 91] on input "Youtube Video Long Form)" at bounding box center [282, 87] width 125 height 15
type input "Youtube Video Long Form"
drag, startPoint x: 476, startPoint y: 169, endPoint x: 567, endPoint y: 309, distance: 166.7
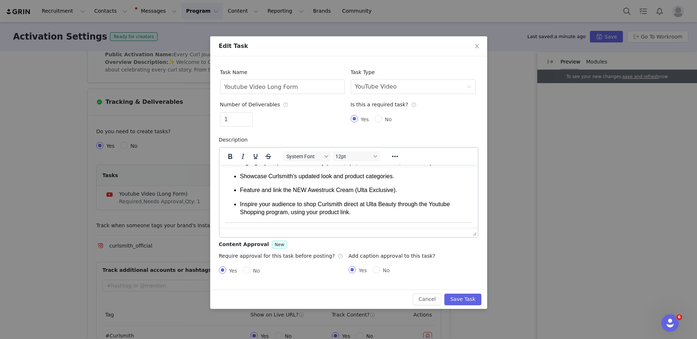
scroll to position [63, 0]
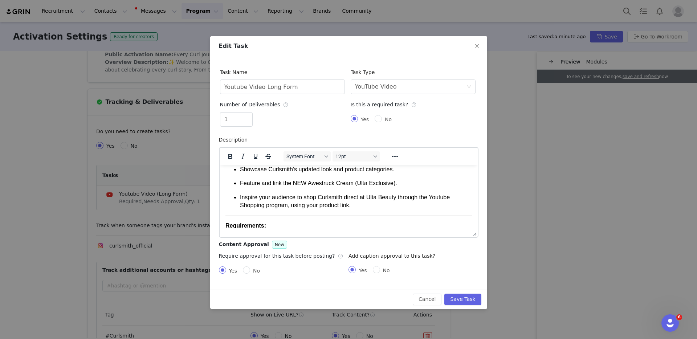
click at [361, 204] on p "Inspire your audience to shop Curlsmith direct at Ulta Beauty through the Youtu…" at bounding box center [356, 201] width 232 height 16
click at [468, 301] on button "Save Task" at bounding box center [462, 300] width 37 height 12
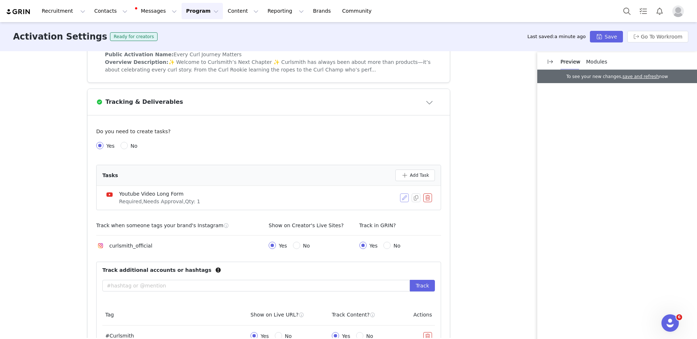
click at [402, 197] on button "button" at bounding box center [404, 197] width 9 height 9
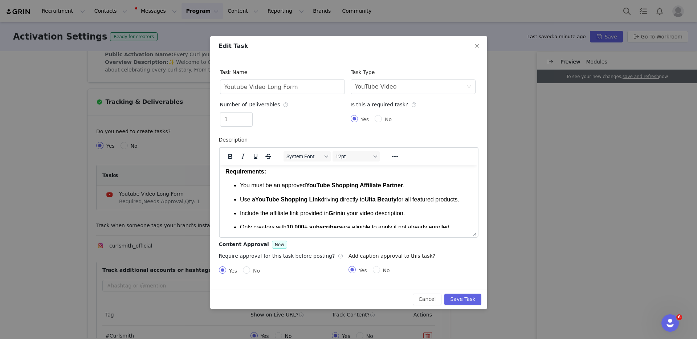
scroll to position [168, 0]
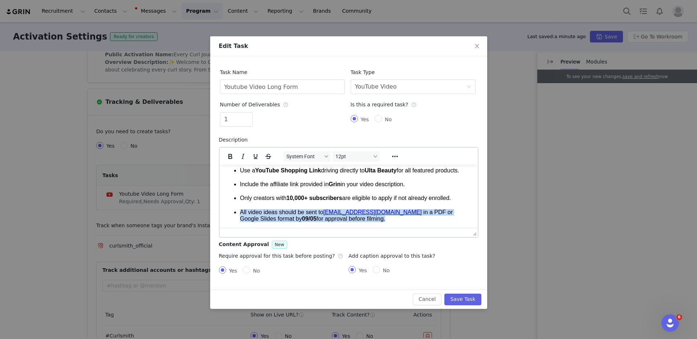
drag, startPoint x: 404, startPoint y: 220, endPoint x: 208, endPoint y: 207, distance: 196.4
click at [219, 207] on html "We’re inviting you to create a YouTube video that celebrates your curl journey …" at bounding box center [348, 115] width 258 height 223
click at [368, 193] on ul "You must be an approved YouTube Shopping Affiliate Partner . Use a YouTube Shop…" at bounding box center [348, 187] width 246 height 70
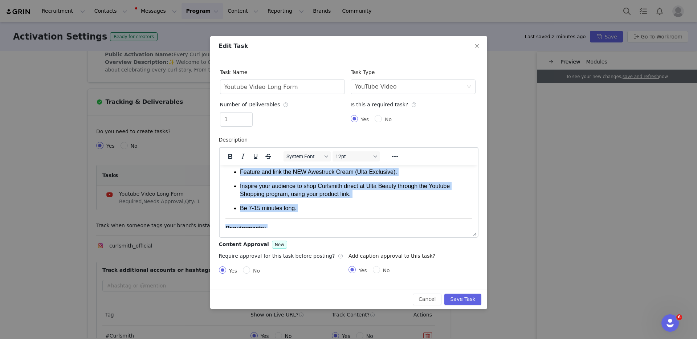
scroll to position [0, 0]
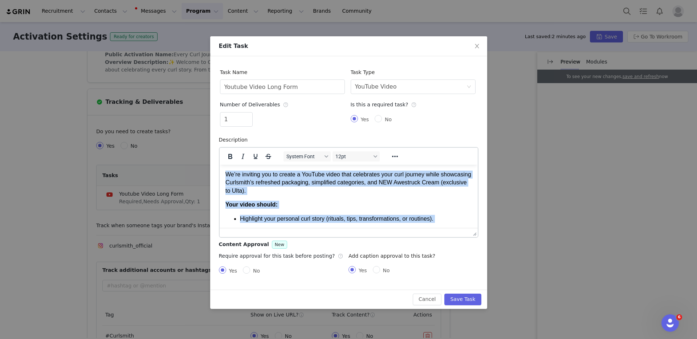
drag, startPoint x: 417, startPoint y: 221, endPoint x: 210, endPoint y: 111, distance: 234.3
click at [219, 164] on html "We’re inviting you to create a YouTube video that celebrates your curl journey …" at bounding box center [348, 275] width 258 height 223
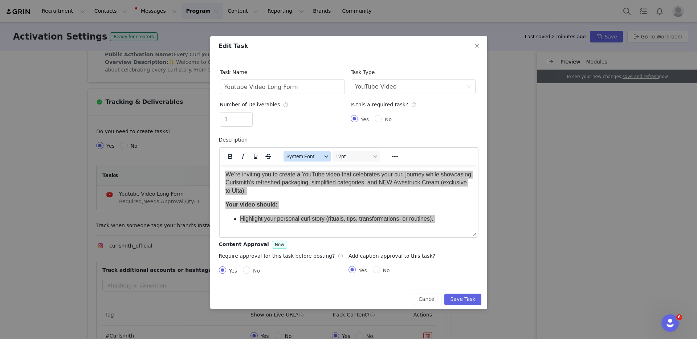
click at [316, 158] on span "System Font" at bounding box center [304, 157] width 36 height 6
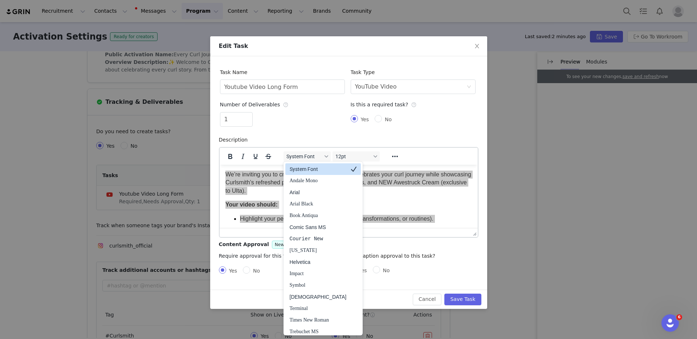
click at [320, 169] on div "System Font" at bounding box center [318, 169] width 57 height 9
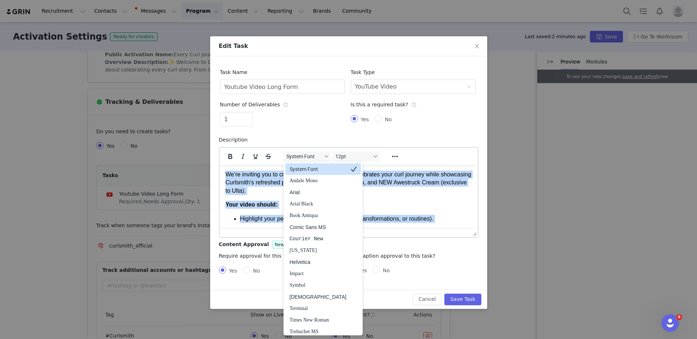
scroll to position [6, 0]
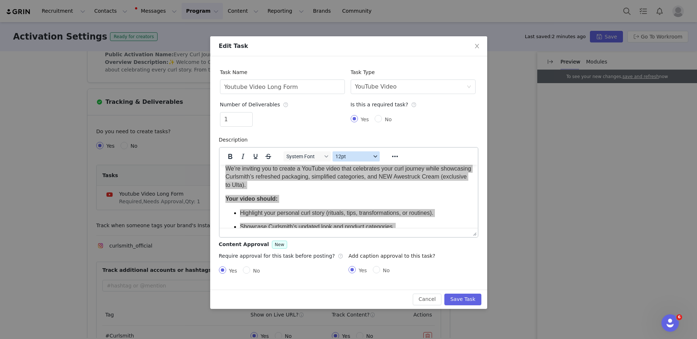
click at [353, 159] on span "12pt" at bounding box center [353, 157] width 36 height 6
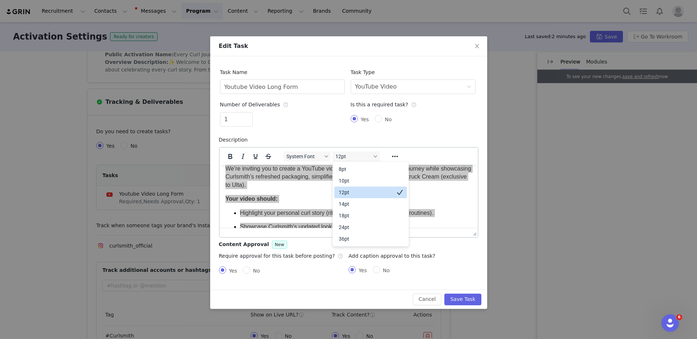
click at [359, 193] on div "12pt" at bounding box center [366, 192] width 54 height 9
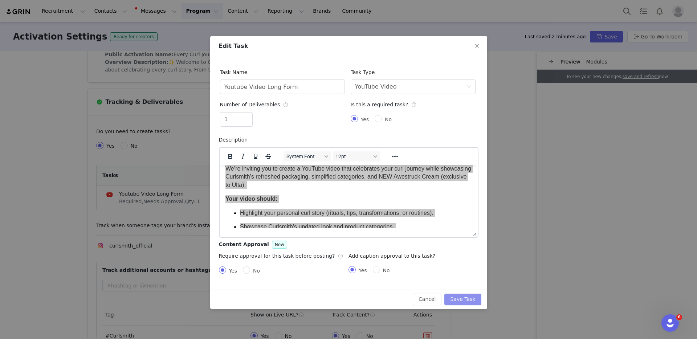
click at [469, 300] on button "Save Task" at bounding box center [462, 300] width 37 height 12
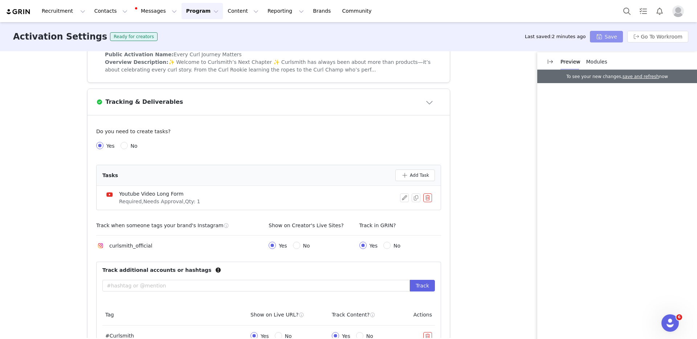
click at [607, 33] on button "Save" at bounding box center [606, 37] width 33 height 12
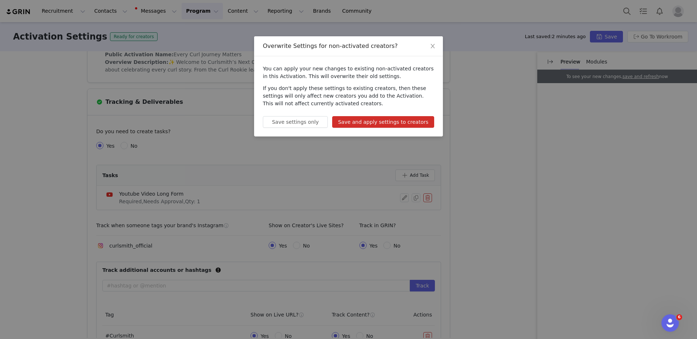
click at [382, 120] on button "Save and apply settings to creators" at bounding box center [383, 122] width 102 height 12
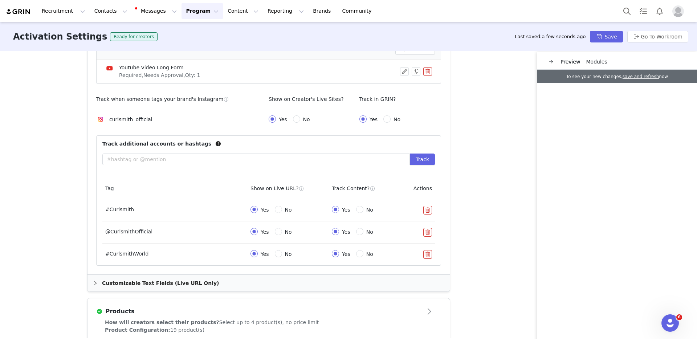
scroll to position [314, 0]
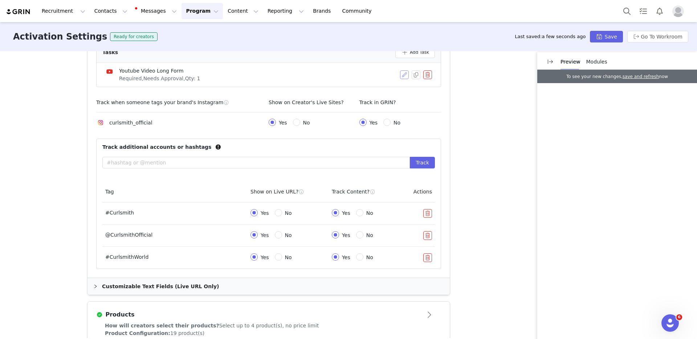
click at [404, 73] on button "button" at bounding box center [404, 74] width 9 height 9
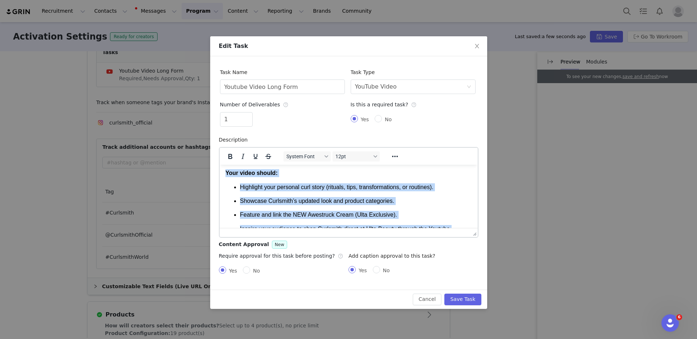
scroll to position [0, 0]
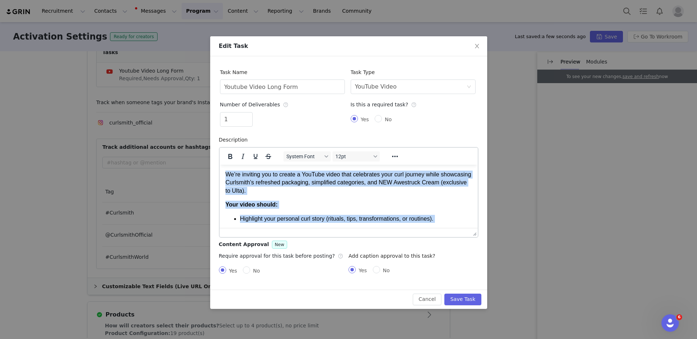
drag, startPoint x: 406, startPoint y: 218, endPoint x: 188, endPoint y: 118, distance: 240.2
click at [219, 164] on html "We’re inviting you to create a YouTube video that celebrates your curl journey …" at bounding box center [348, 275] width 258 height 223
click at [399, 157] on icon "Reveal or hide additional toolbar items" at bounding box center [395, 156] width 9 height 9
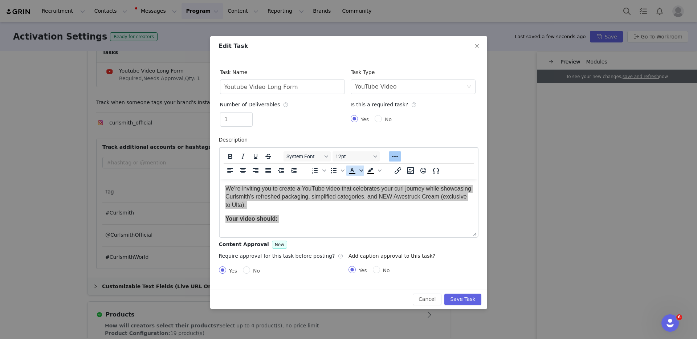
click at [359, 168] on span "Text color" at bounding box center [361, 171] width 6 height 10
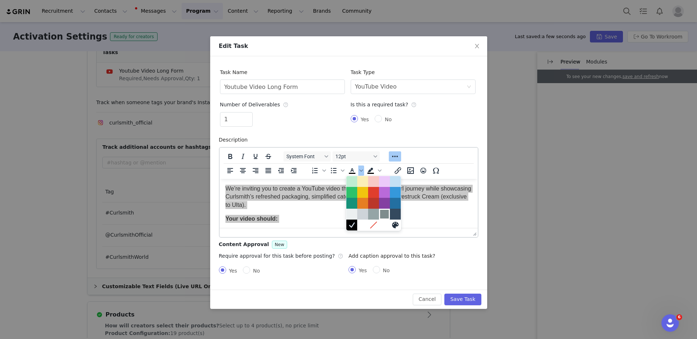
click at [384, 214] on div at bounding box center [384, 214] width 9 height 9
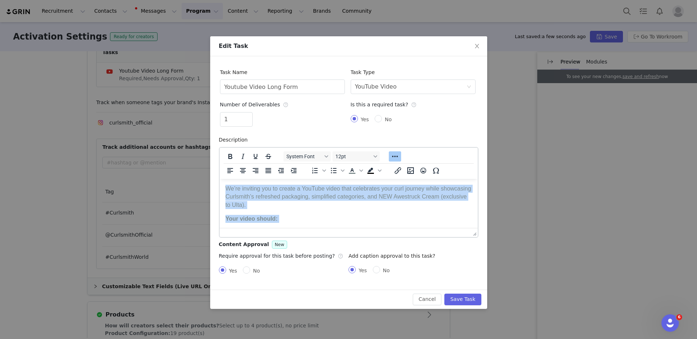
scroll to position [6, 0]
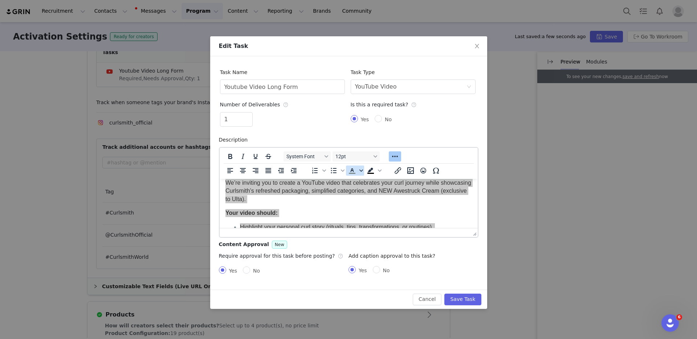
click at [360, 169] on icon "Text color" at bounding box center [361, 171] width 4 height 4
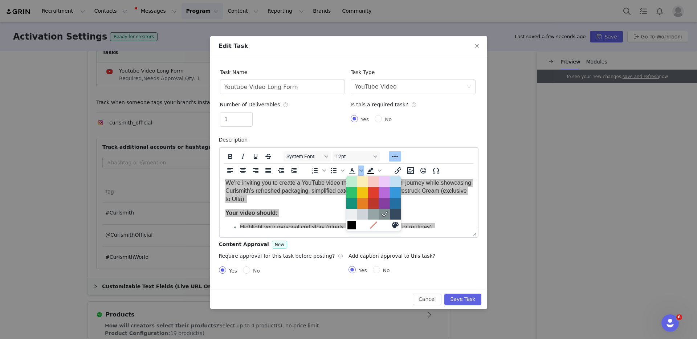
drag, startPoint x: 351, startPoint y: 222, endPoint x: 132, endPoint y: 43, distance: 283.0
click at [351, 222] on div at bounding box center [351, 225] width 9 height 9
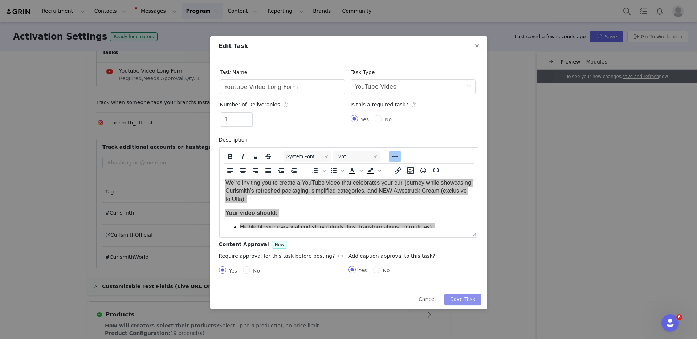
click at [465, 301] on button "Save Task" at bounding box center [462, 300] width 37 height 12
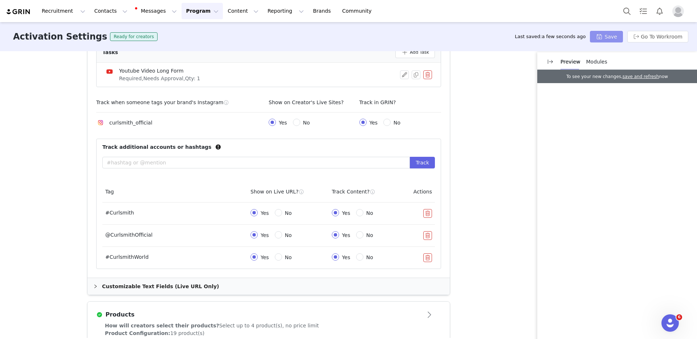
click at [599, 36] on button "Save" at bounding box center [606, 37] width 33 height 12
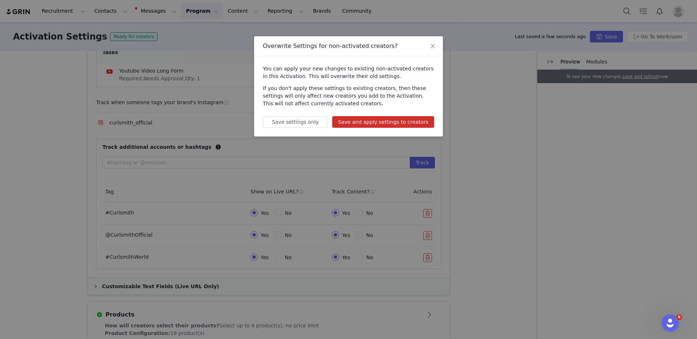
click at [358, 120] on button "Save and apply settings to creators" at bounding box center [383, 122] width 102 height 12
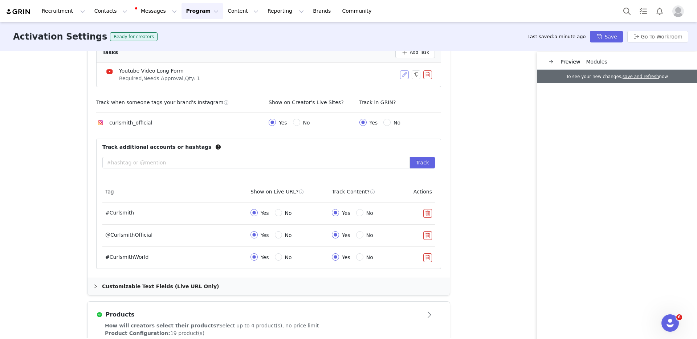
click at [403, 72] on button "button" at bounding box center [404, 74] width 9 height 9
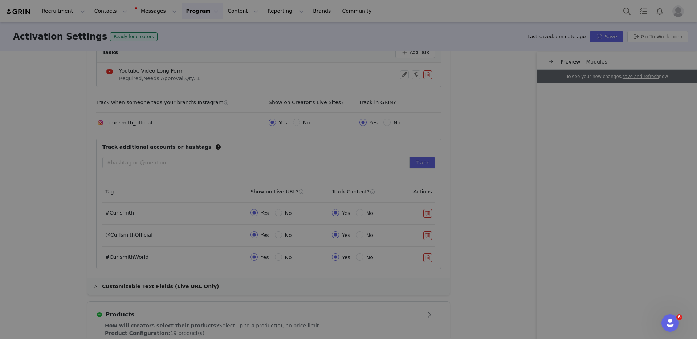
scroll to position [0, 0]
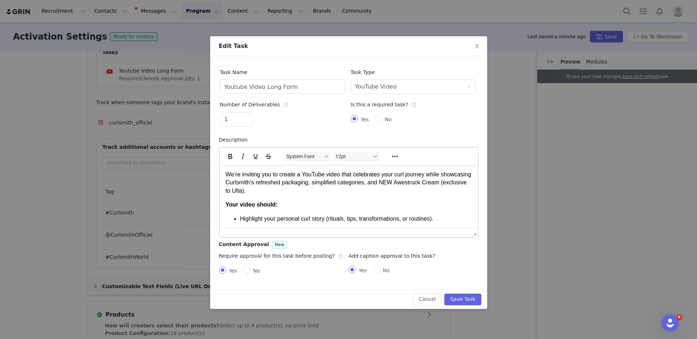
click at [309, 192] on p "We’re inviting you to create a YouTube video that celebrates your curl journey …" at bounding box center [348, 182] width 246 height 24
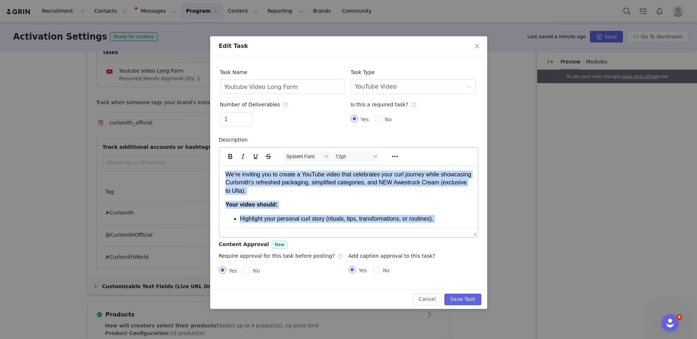
scroll to position [168, 0]
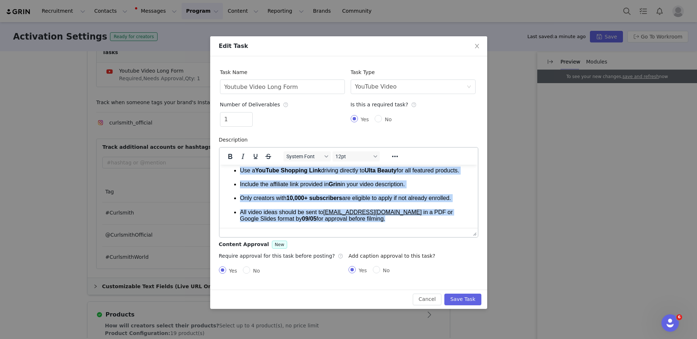
drag, startPoint x: 225, startPoint y: 173, endPoint x: 361, endPoint y: 218, distance: 143.6
click at [329, 228] on html "We’re inviting you to create a YouTube video that celebrates your curl journey …" at bounding box center [348, 115] width 258 height 223
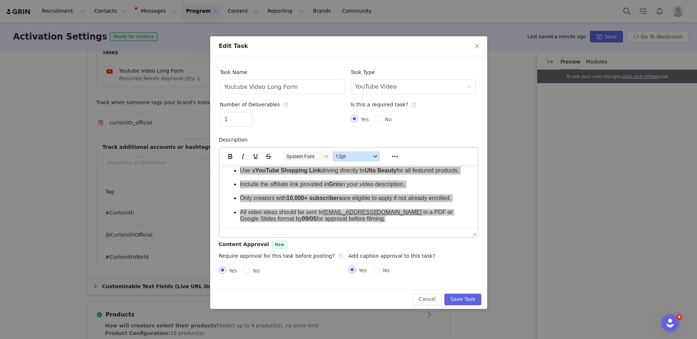
click at [370, 152] on button "12pt" at bounding box center [356, 156] width 47 height 10
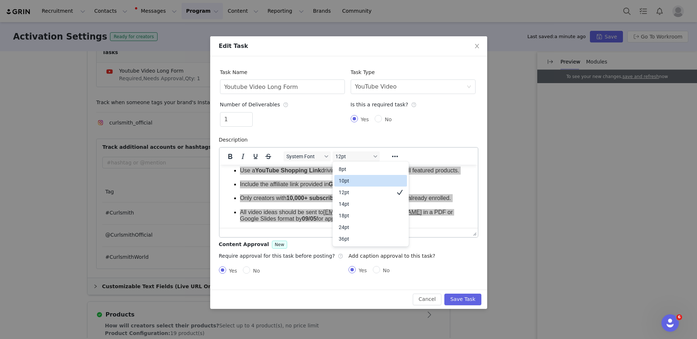
drag, startPoint x: 363, startPoint y: 183, endPoint x: 144, endPoint y: 19, distance: 273.6
click at [363, 183] on div "10pt" at bounding box center [366, 180] width 54 height 9
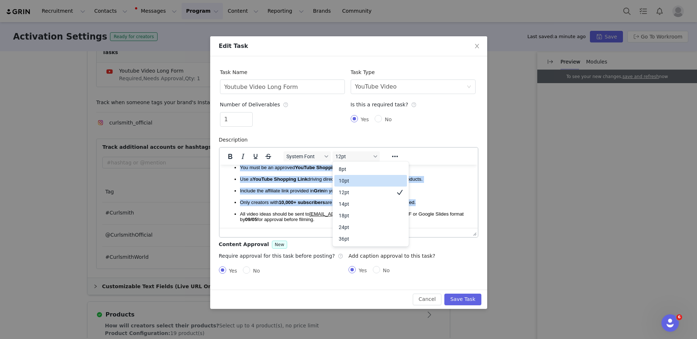
scroll to position [129, 0]
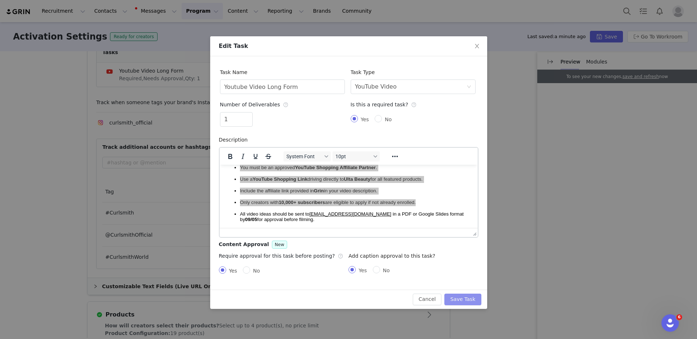
click at [463, 300] on button "Save Task" at bounding box center [462, 300] width 37 height 12
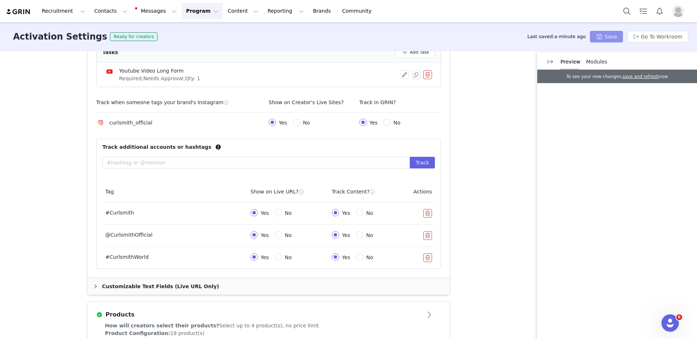
click at [602, 35] on button "Save" at bounding box center [606, 37] width 33 height 12
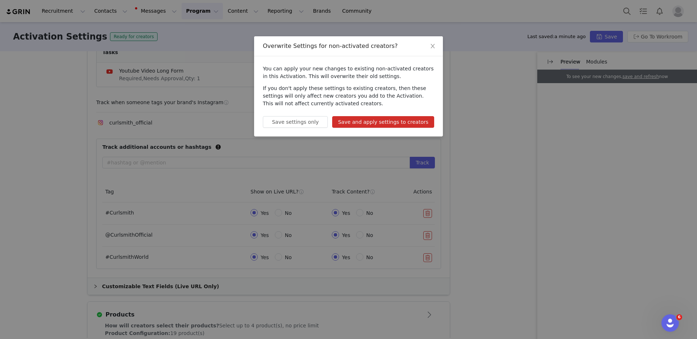
click at [402, 117] on button "Save and apply settings to creators" at bounding box center [383, 122] width 102 height 12
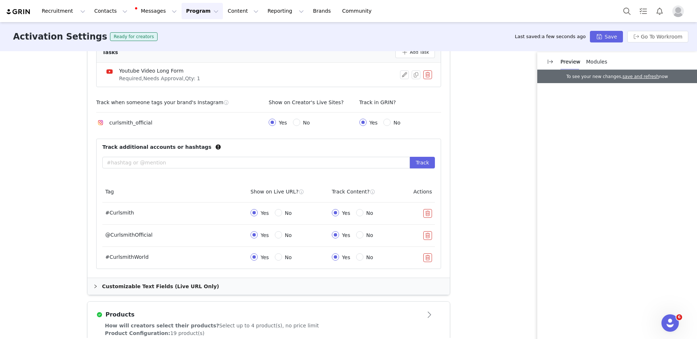
scroll to position [666, 0]
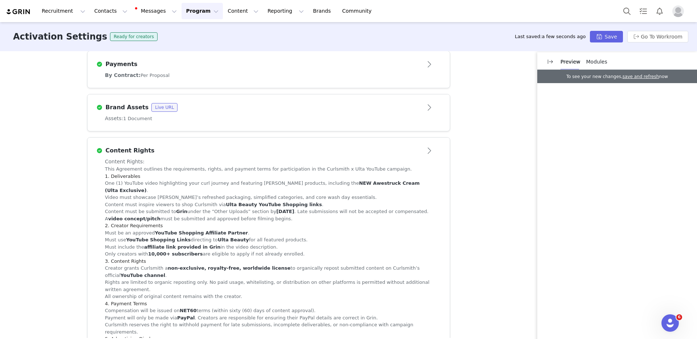
click at [293, 66] on div "Payments" at bounding box center [256, 64] width 321 height 9
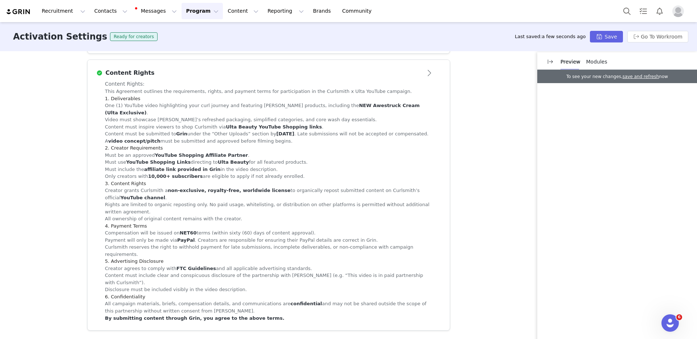
scroll to position [390, 0]
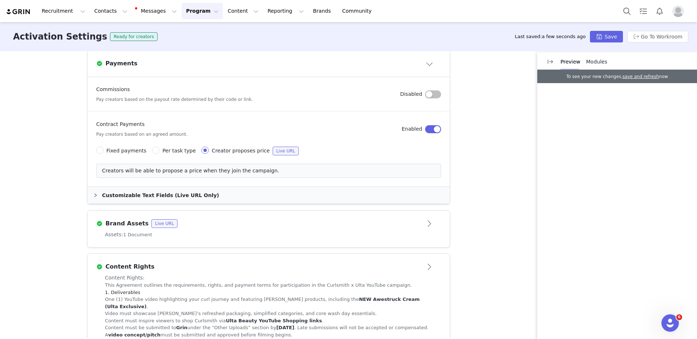
click at [215, 224] on div "Brand Assets Live URL" at bounding box center [256, 223] width 321 height 9
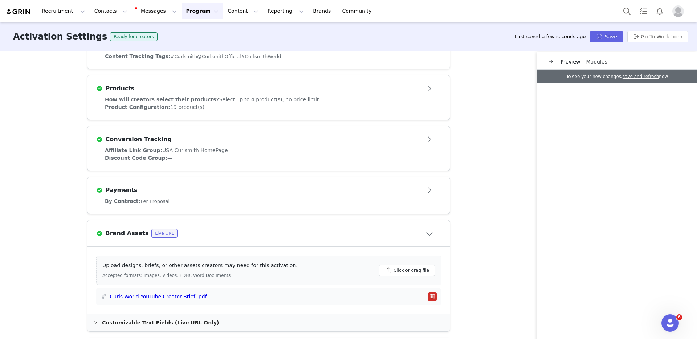
scroll to position [146, 0]
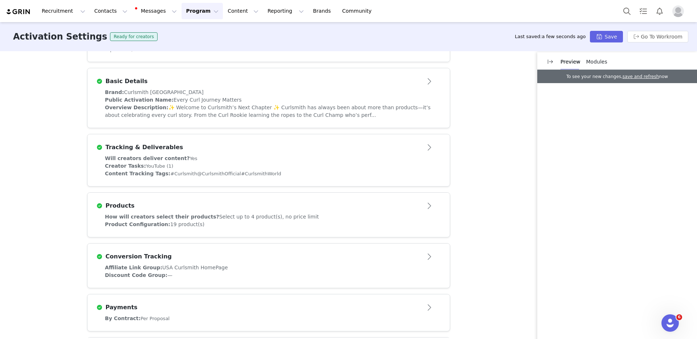
click at [186, 213] on article "Products" at bounding box center [268, 203] width 362 height 20
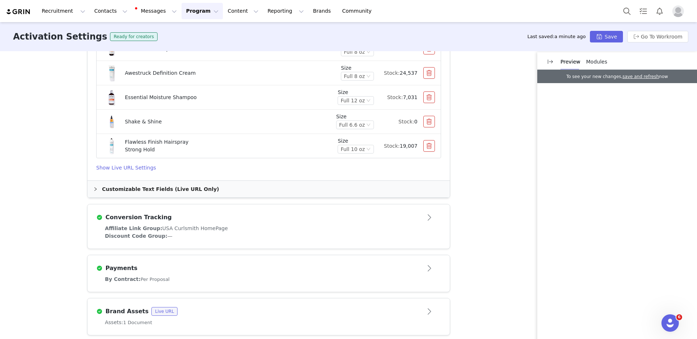
scroll to position [816, 0]
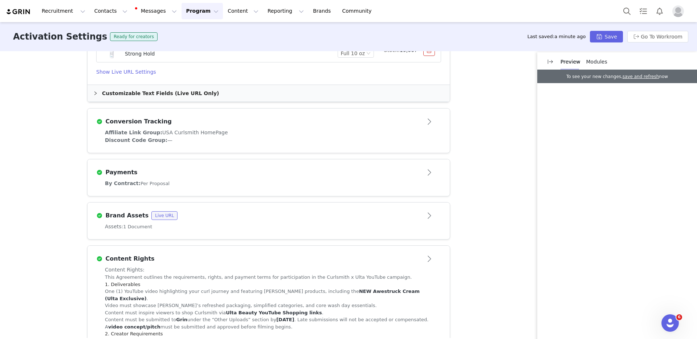
click at [200, 144] on div "Discount Code Group: —" at bounding box center [268, 141] width 327 height 8
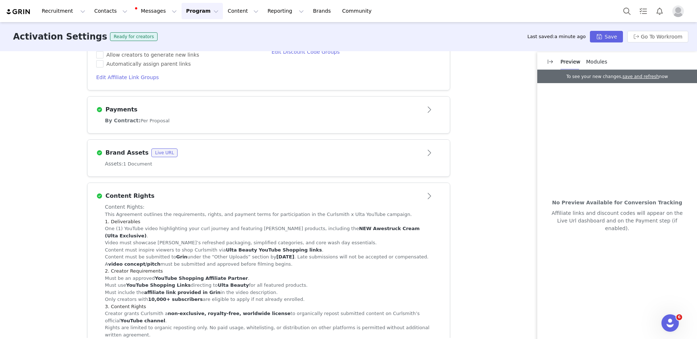
scroll to position [413, 0]
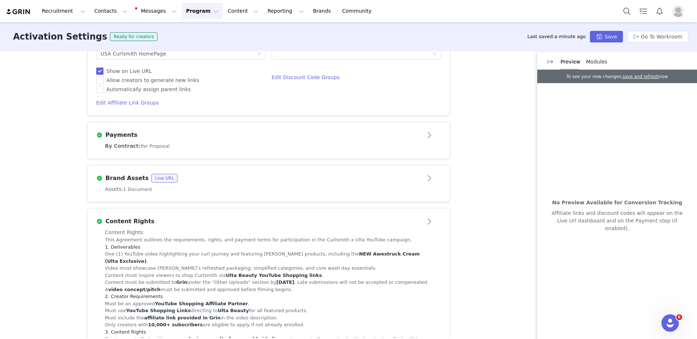
click at [193, 148] on div "By Contract: Per Proposal" at bounding box center [268, 146] width 327 height 8
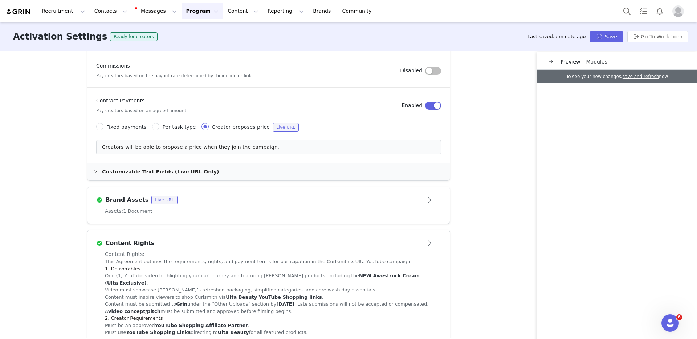
scroll to position [407, 0]
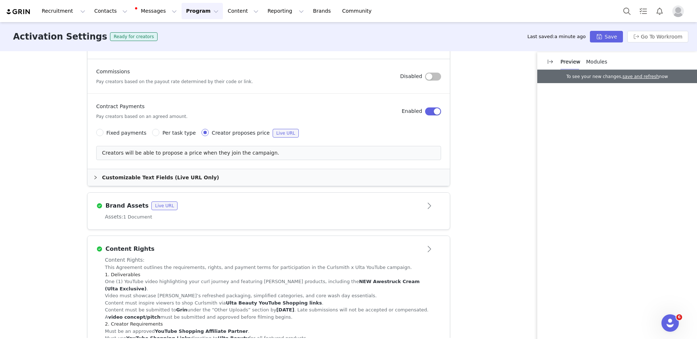
click at [184, 212] on div "Brand Assets Live URL" at bounding box center [268, 206] width 345 height 12
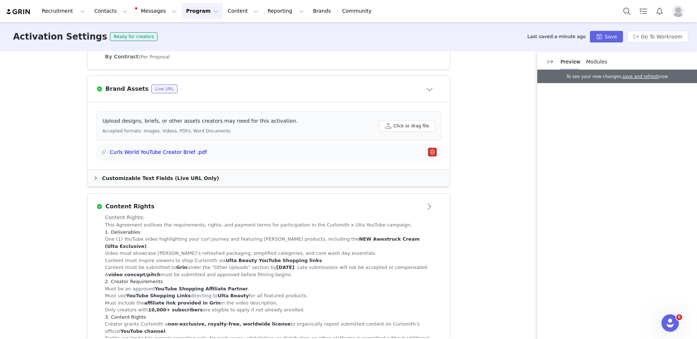
click at [428, 154] on button "button" at bounding box center [432, 152] width 9 height 9
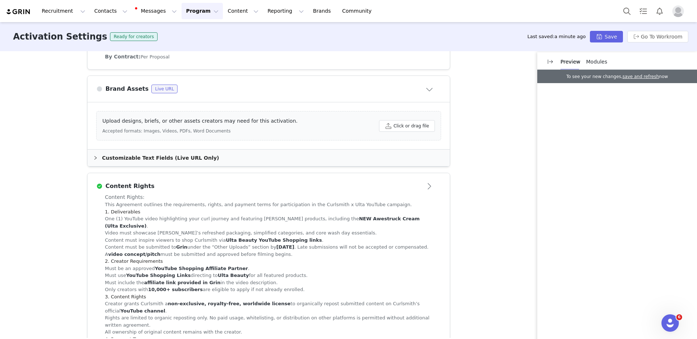
click at [130, 159] on div "Customizable Text Fields (Live URL Only)" at bounding box center [268, 158] width 362 height 17
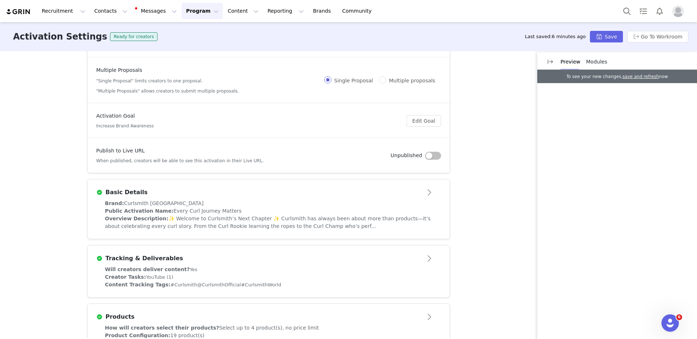
scroll to position [0, 0]
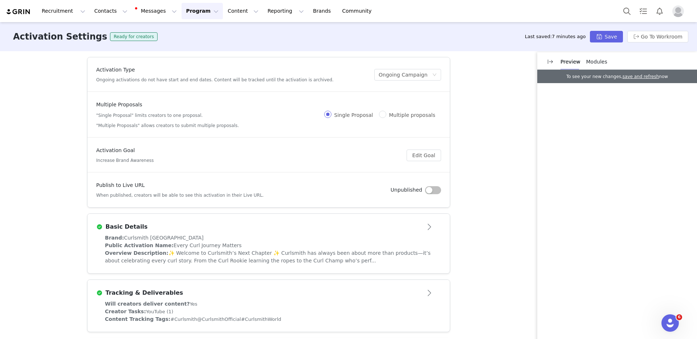
click at [186, 244] on span "Every Curl Journey Matters" at bounding box center [208, 246] width 68 height 6
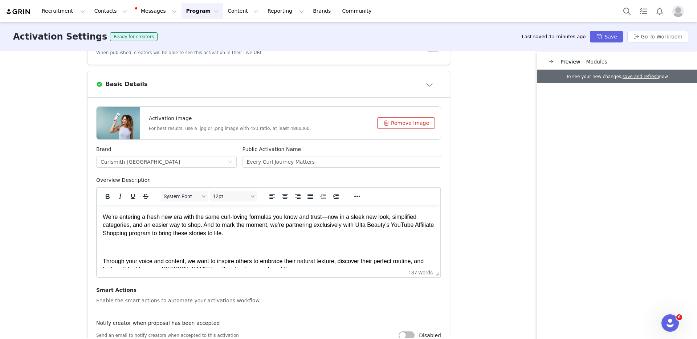
scroll to position [56, 0]
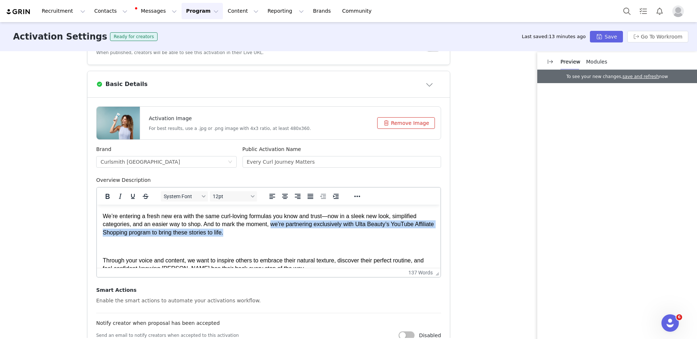
drag, startPoint x: 304, startPoint y: 232, endPoint x: 273, endPoint y: 226, distance: 32.2
click at [273, 226] on p "We’re entering a fresh new era with the same curl-loving formulas you know and …" at bounding box center [269, 224] width 332 height 24
click at [109, 195] on icon "Bold" at bounding box center [107, 196] width 9 height 9
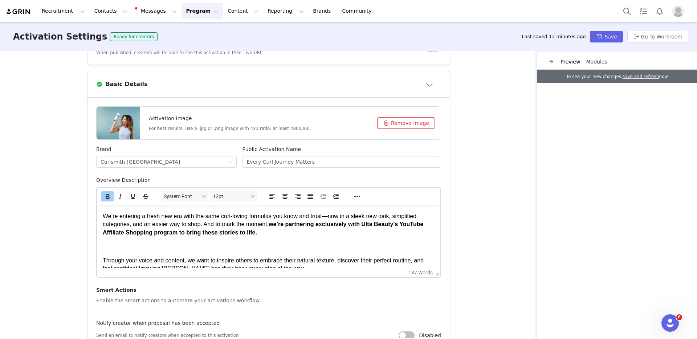
click at [305, 236] on p "We’re entering a fresh new era with the same curl-loving formulas you know and …" at bounding box center [269, 224] width 332 height 24
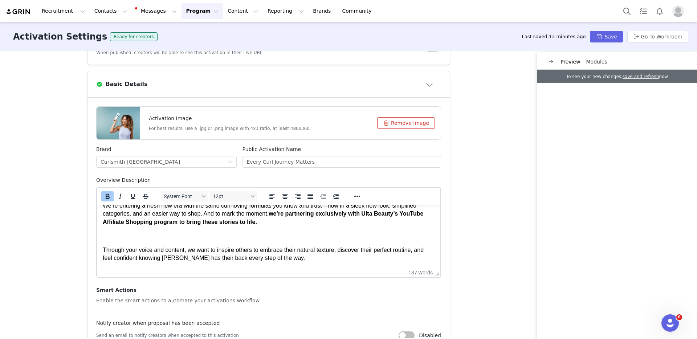
drag, startPoint x: 437, startPoint y: 236, endPoint x: 504, endPoint y: 344, distance: 126.6
click at [610, 30] on div "Activation Settings Ready for creators Last saved: 13 minutes ago Save Go To Wo…" at bounding box center [348, 36] width 697 height 29
click at [608, 34] on button "Save" at bounding box center [606, 37] width 33 height 12
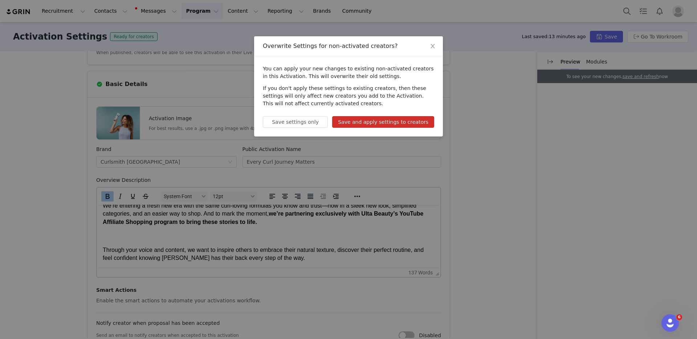
click at [362, 128] on div "You can apply your new changes to existing non-activated creators in this Activ…" at bounding box center [348, 96] width 189 height 80
click at [362, 125] on button "Save and apply settings to creators" at bounding box center [383, 122] width 102 height 12
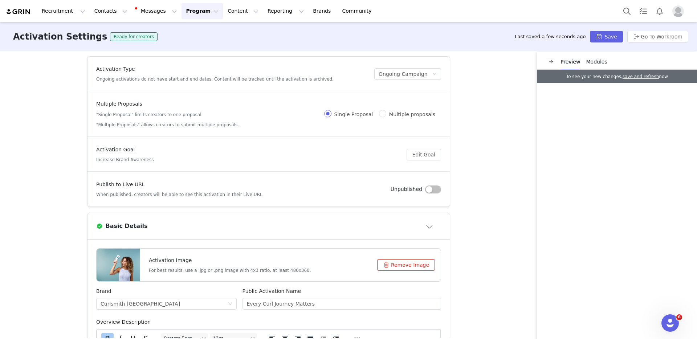
scroll to position [0, 0]
click at [431, 191] on button "button" at bounding box center [433, 190] width 16 height 8
click at [435, 188] on button "button" at bounding box center [433, 190] width 16 height 8
click at [623, 35] on button "Save" at bounding box center [606, 37] width 33 height 12
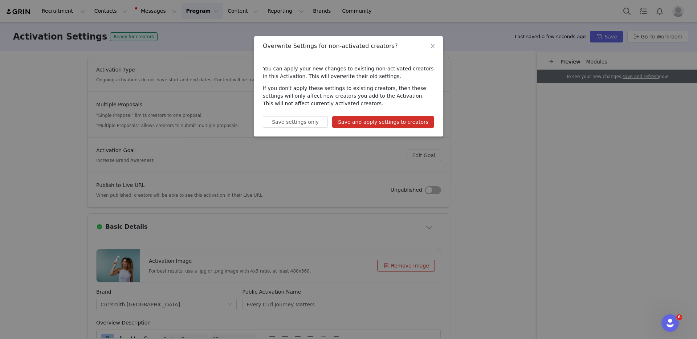
click at [386, 126] on button "Save and apply settings to creators" at bounding box center [383, 122] width 102 height 12
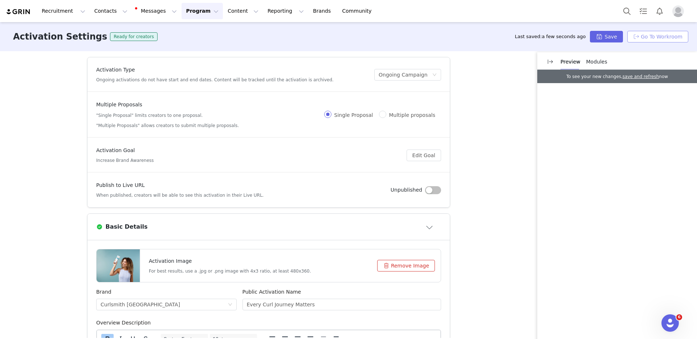
click at [654, 40] on button "Go To Workroom" at bounding box center [657, 37] width 61 height 12
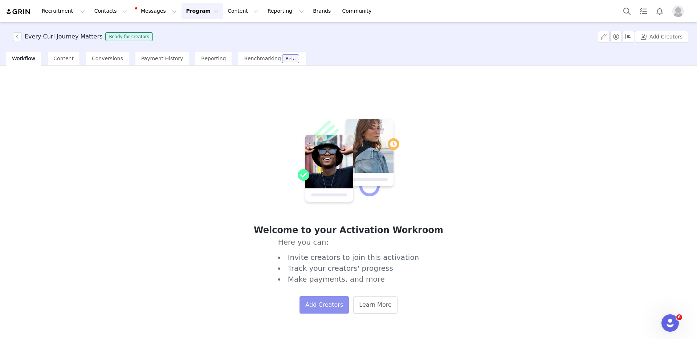
click at [319, 299] on button "Add Creators" at bounding box center [324, 304] width 49 height 17
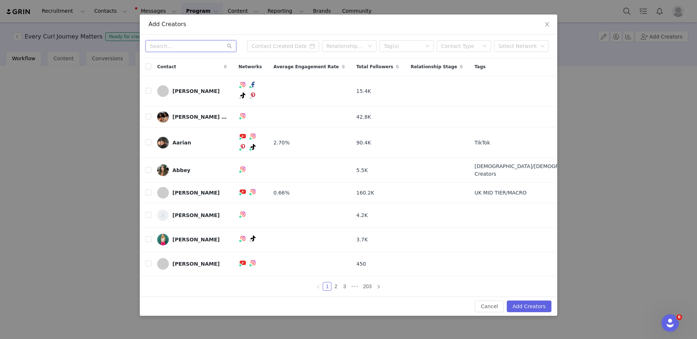
click at [200, 41] on input "text" at bounding box center [191, 46] width 91 height 12
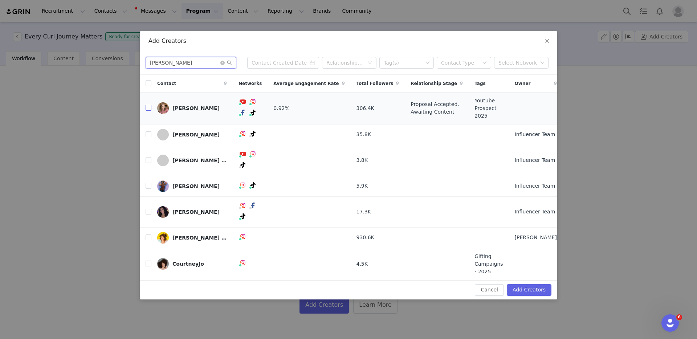
type input "[PERSON_NAME]"
click at [146, 105] on input "checkbox" at bounding box center [149, 108] width 6 height 6
checkbox input "true"
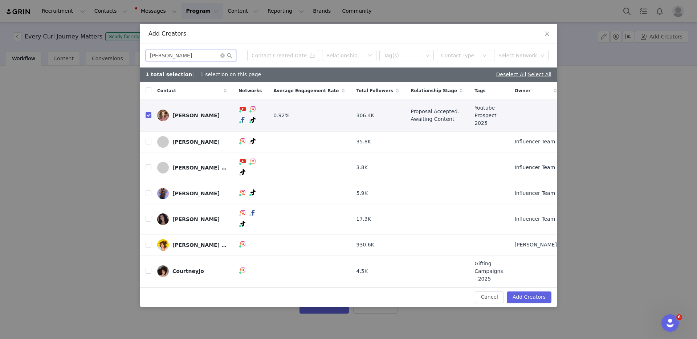
drag, startPoint x: 180, startPoint y: 51, endPoint x: 142, endPoint y: 50, distance: 37.8
click at [142, 50] on div "[PERSON_NAME] Relationship Stage Tag(s) Contact Type Select Network" at bounding box center [348, 56] width 417 height 24
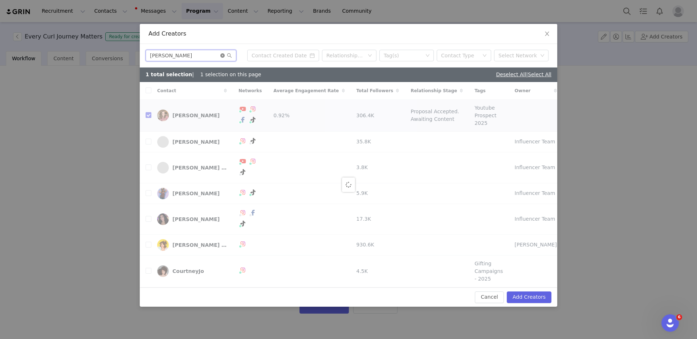
type input "[PERSON_NAME]"
click at [222, 53] on icon "icon: close-circle" at bounding box center [222, 55] width 4 height 4
click at [181, 51] on input "text" at bounding box center [191, 56] width 91 height 12
checkbox input "false"
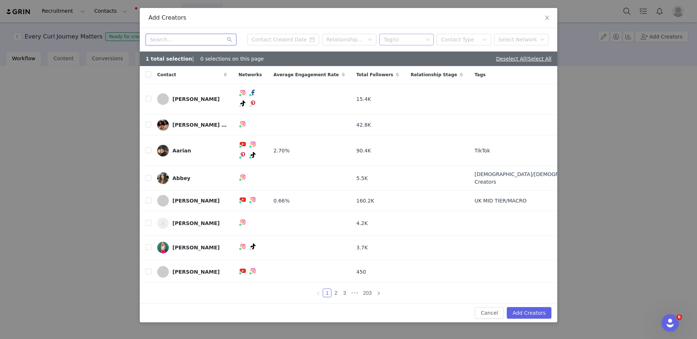
click at [409, 40] on div "Tag(s)" at bounding box center [403, 39] width 39 height 7
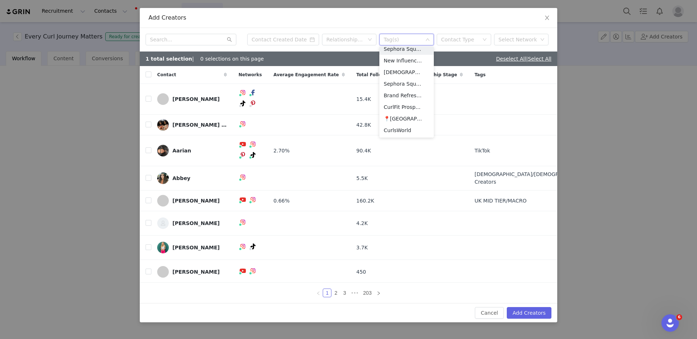
scroll to position [245, 0]
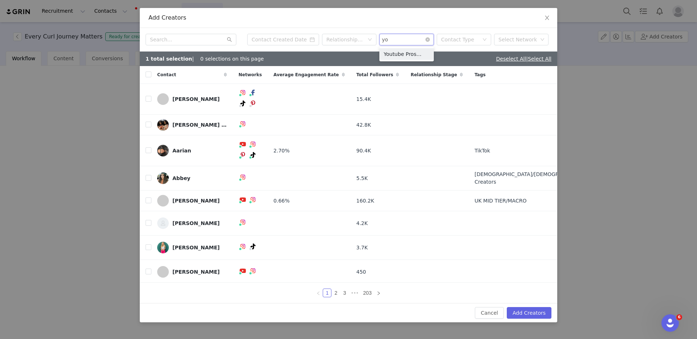
type input "you"
click at [401, 51] on li "Youtube Prospect 2025" at bounding box center [406, 54] width 54 height 12
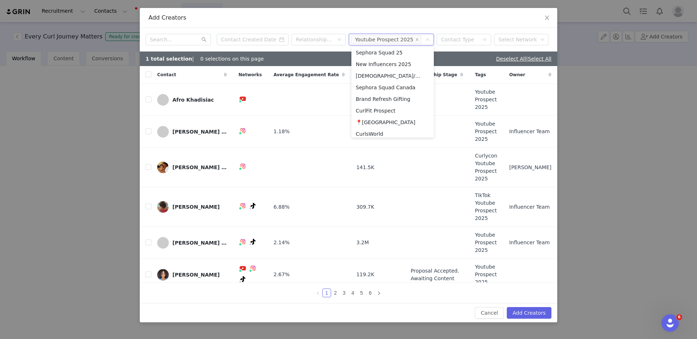
click at [500, 22] on div "Add Creators" at bounding box center [348, 18] width 417 height 20
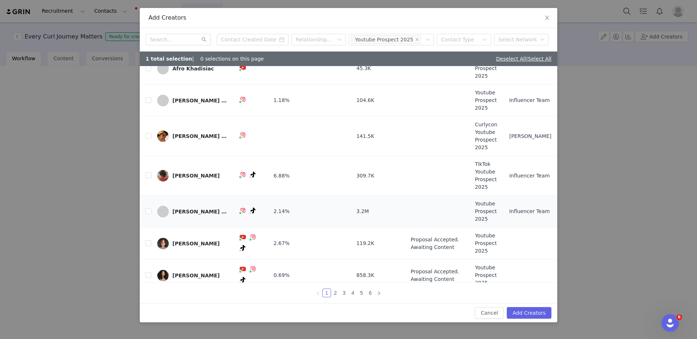
scroll to position [38, 0]
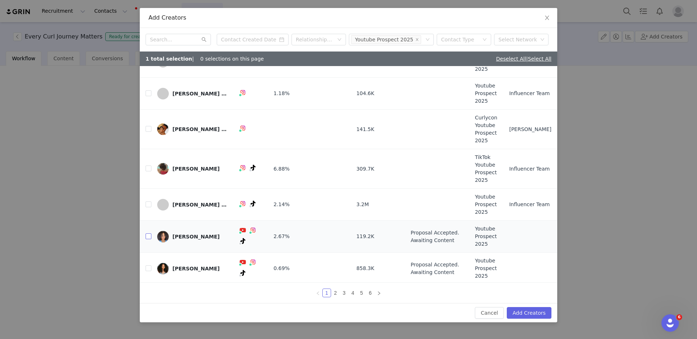
click at [151, 235] on input "checkbox" at bounding box center [149, 236] width 6 height 6
click at [337, 293] on link "2" at bounding box center [335, 293] width 8 height 8
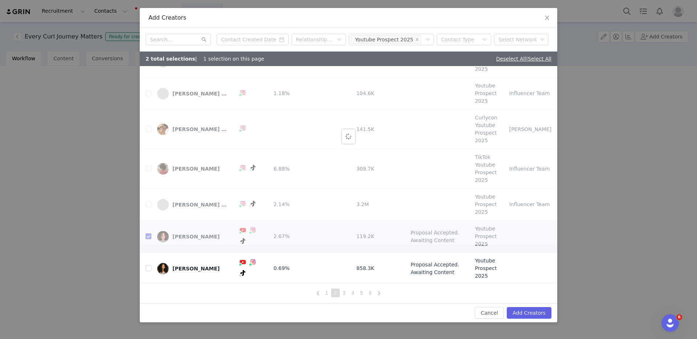
scroll to position [0, 0]
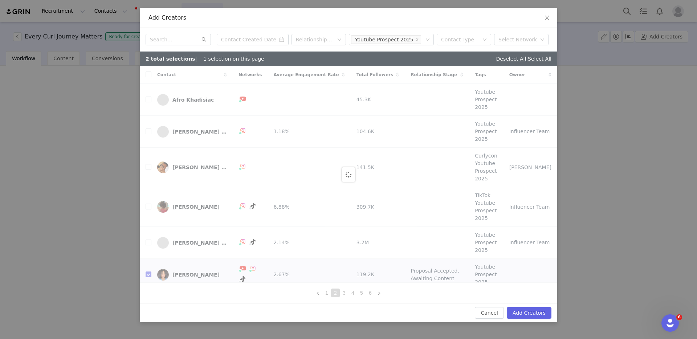
checkbox input "false"
checkbox input "true"
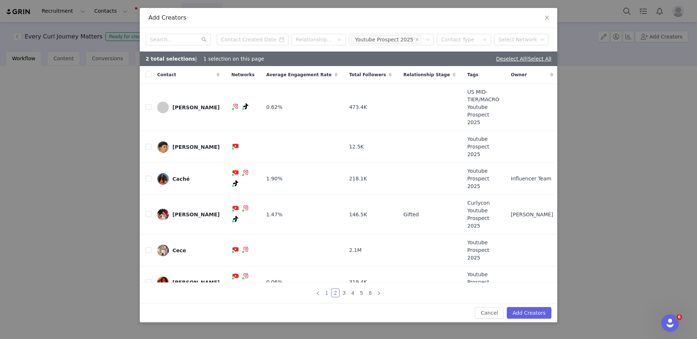
click at [329, 292] on link "1" at bounding box center [327, 293] width 8 height 8
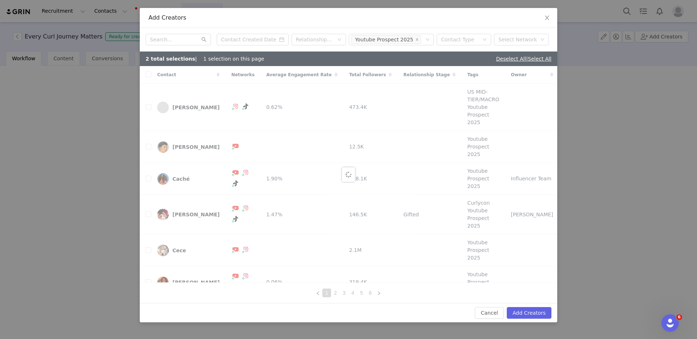
checkbox input "true"
checkbox input "false"
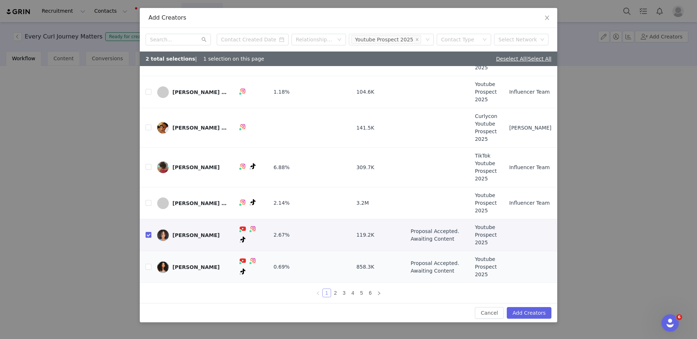
scroll to position [72, 0]
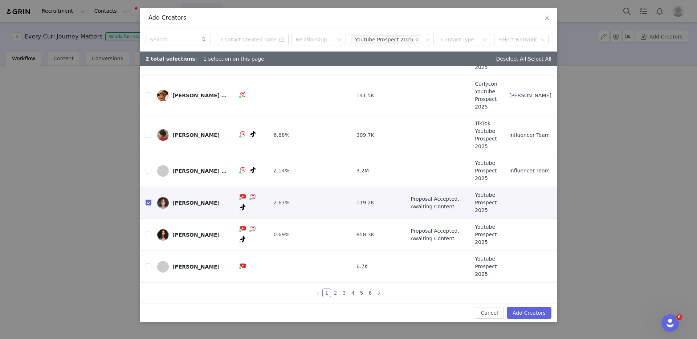
click at [337, 294] on link "2" at bounding box center [335, 293] width 8 height 8
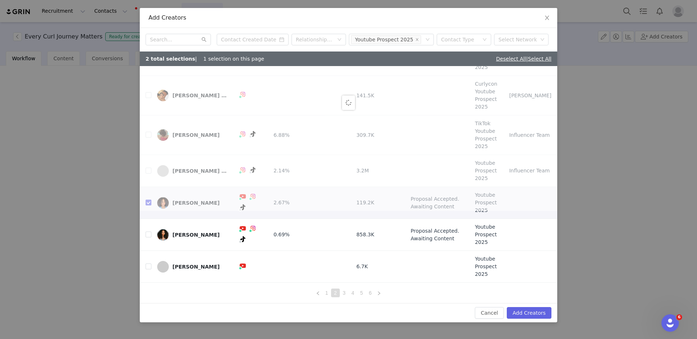
scroll to position [0, 0]
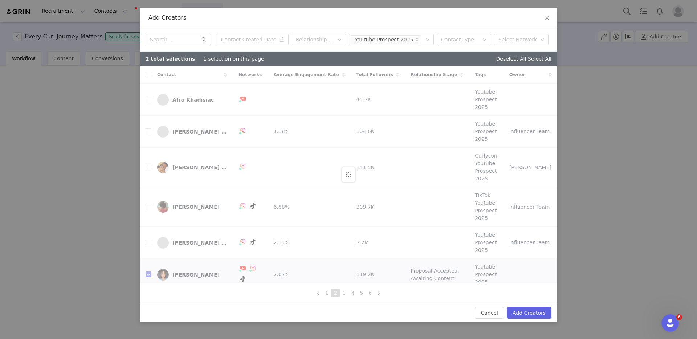
checkbox input "false"
checkbox input "true"
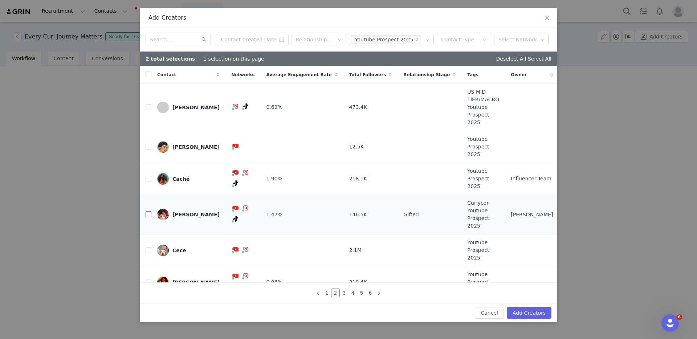
click at [149, 211] on input "checkbox" at bounding box center [149, 214] width 6 height 6
click at [227, 201] on link "@[PERSON_NAME]" at bounding box center [226, 203] width 47 height 6
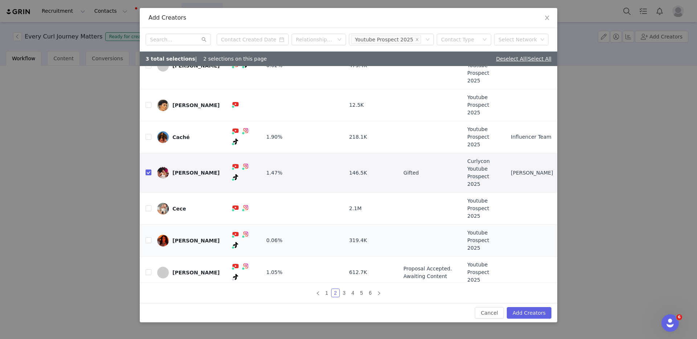
scroll to position [39, 0]
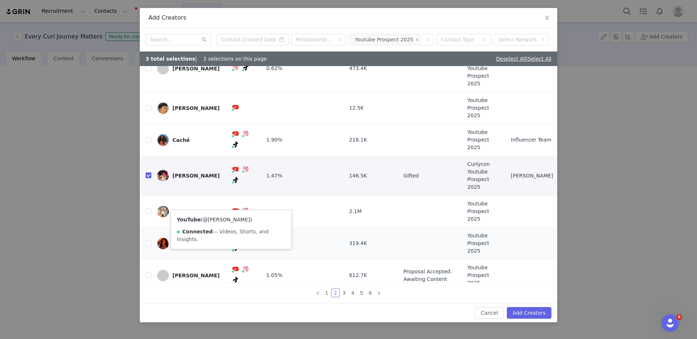
click at [231, 217] on link "@[PERSON_NAME]" at bounding box center [226, 220] width 47 height 6
click at [346, 294] on link "3" at bounding box center [344, 293] width 8 height 8
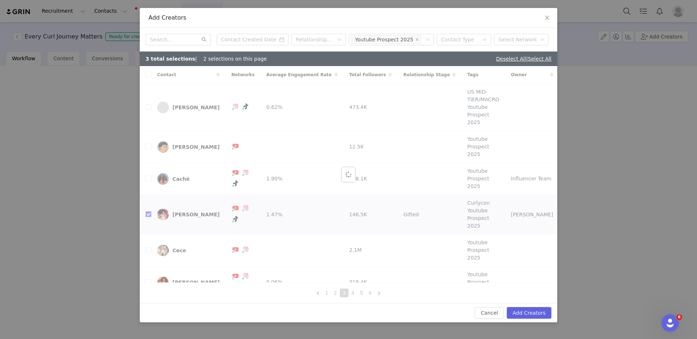
checkbox input "false"
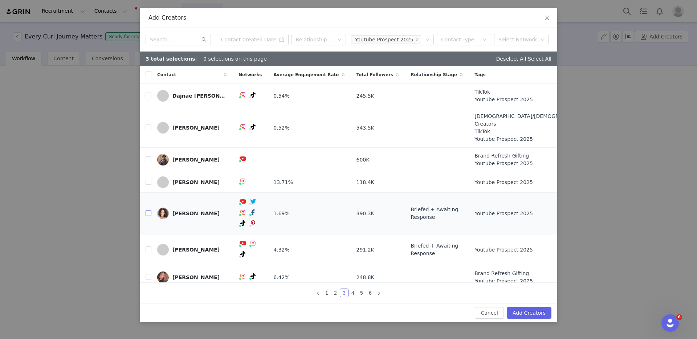
click at [148, 216] on input "checkbox" at bounding box center [149, 213] width 6 height 6
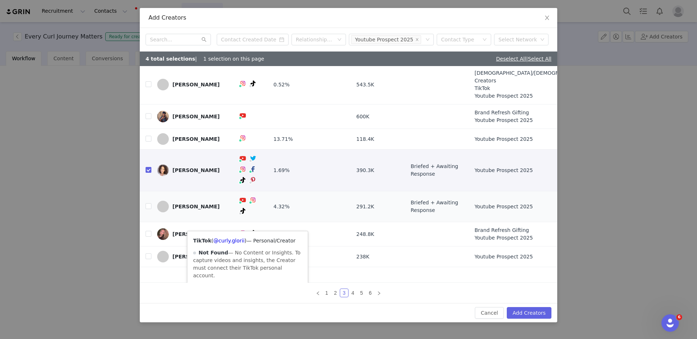
scroll to position [51, 0]
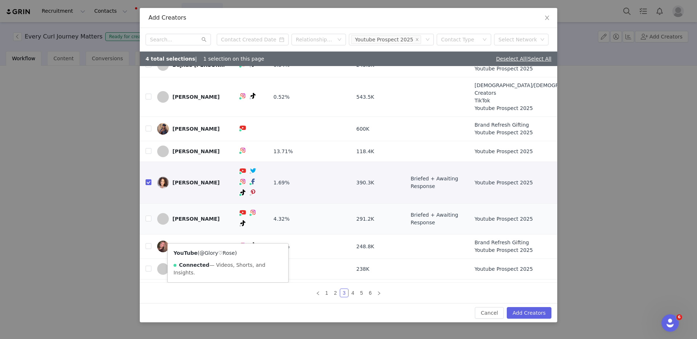
click at [227, 250] on link "@Glory♡Rose" at bounding box center [216, 253] width 35 height 6
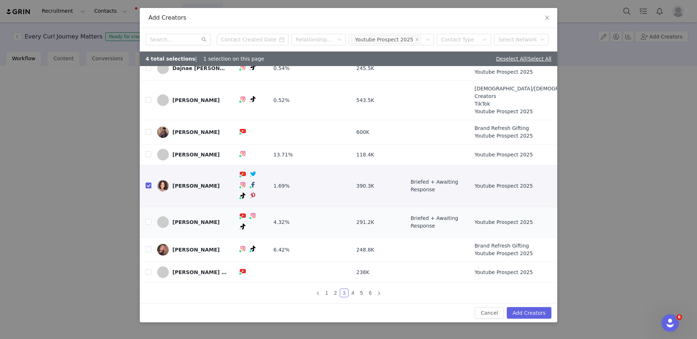
scroll to position [62, 0]
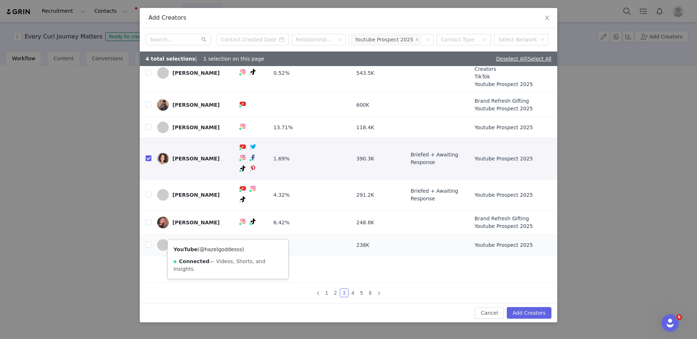
click at [224, 246] on link "@hazelgoddesss" at bounding box center [220, 249] width 42 height 6
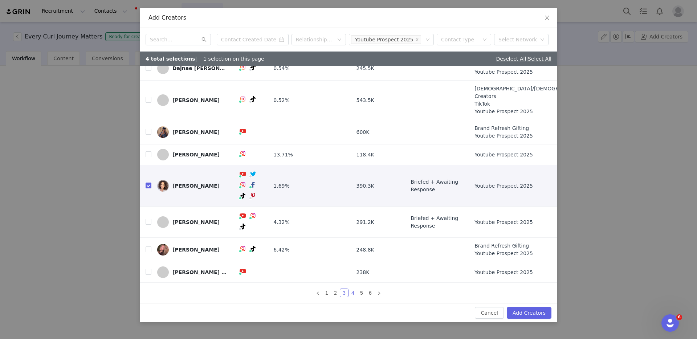
click at [353, 291] on link "4" at bounding box center [353, 293] width 8 height 8
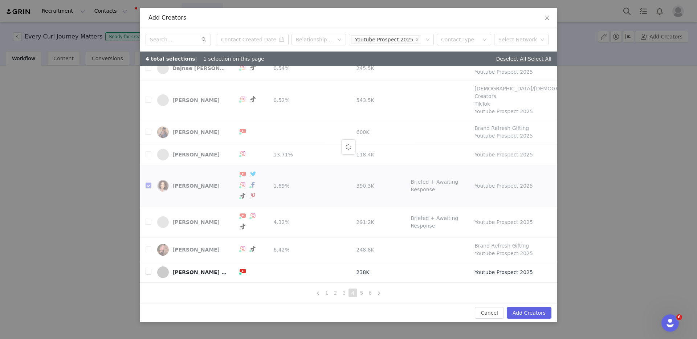
scroll to position [0, 0]
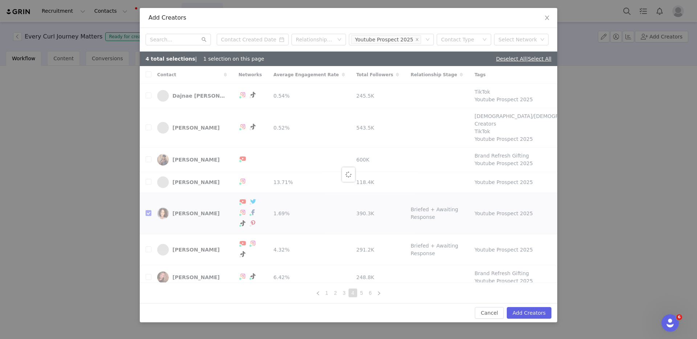
checkbox input "false"
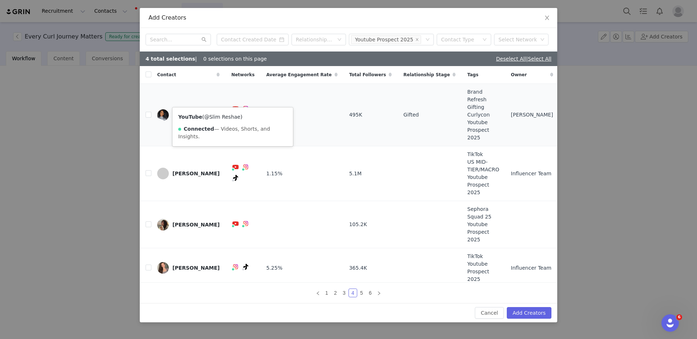
click at [230, 114] on link "@Slim Reshae" at bounding box center [222, 117] width 36 height 6
click at [147, 112] on input "checkbox" at bounding box center [149, 115] width 6 height 6
click at [363, 291] on link "5" at bounding box center [362, 293] width 8 height 8
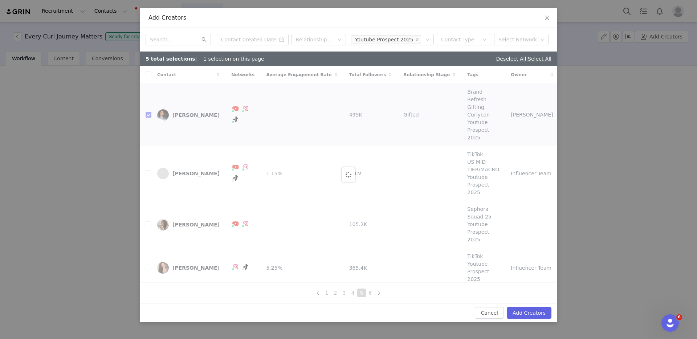
checkbox input "false"
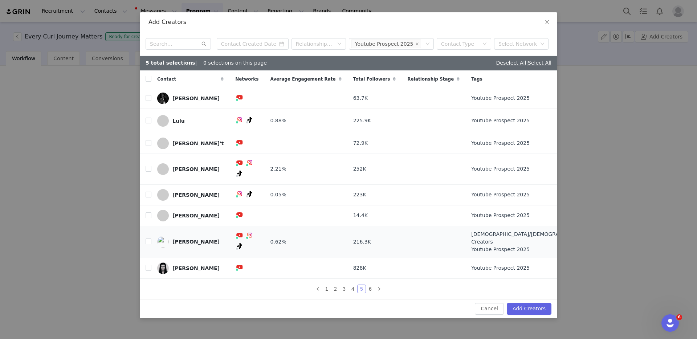
scroll to position [12, 0]
click at [231, 183] on link "@ringlet_riss" at bounding box center [220, 186] width 33 height 6
click at [374, 290] on link "6" at bounding box center [370, 289] width 8 height 8
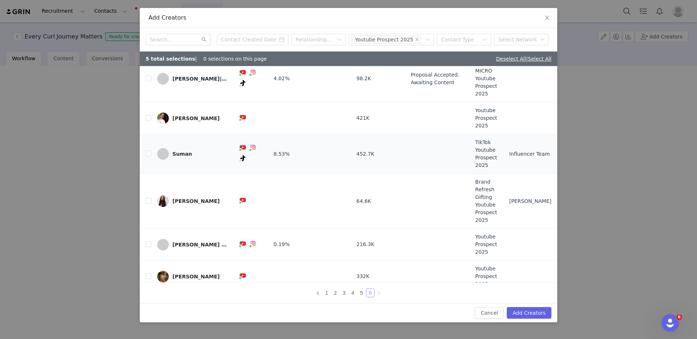
scroll to position [0, 0]
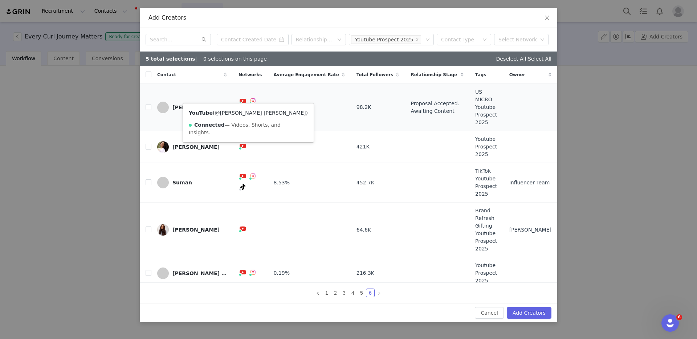
click at [241, 115] on link "@[PERSON_NAME] [PERSON_NAME]" at bounding box center [260, 113] width 91 height 6
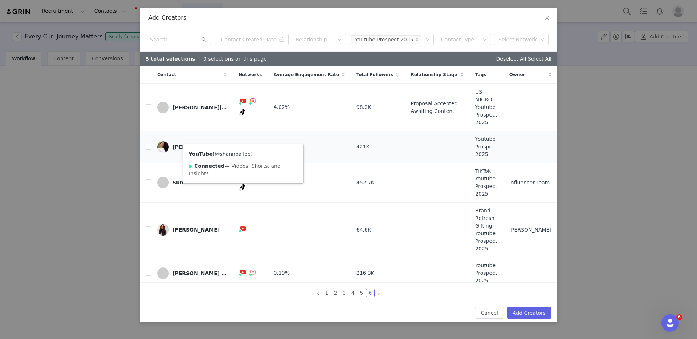
click at [240, 155] on link "@shannbailee" at bounding box center [233, 154] width 36 height 6
click at [540, 312] on button "Add Creators" at bounding box center [529, 313] width 45 height 12
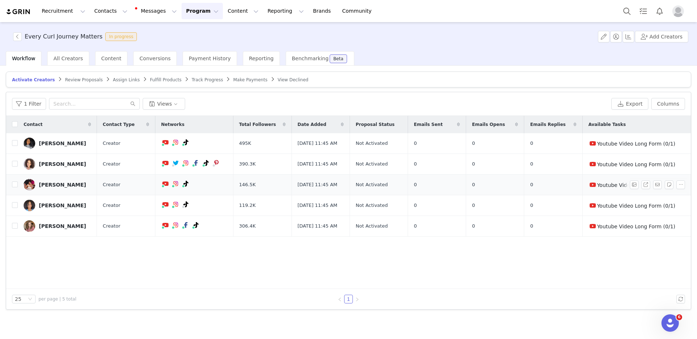
click at [57, 184] on div "[PERSON_NAME]" at bounding box center [62, 185] width 47 height 6
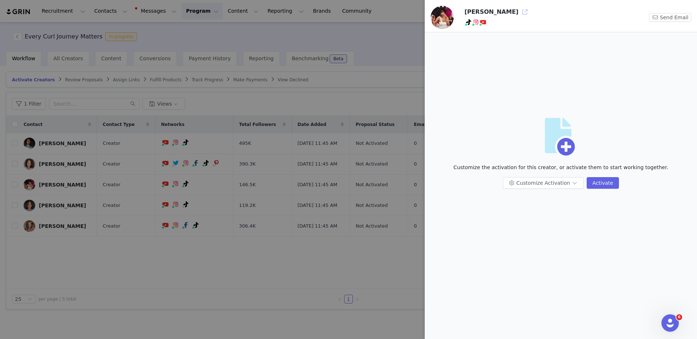
click at [519, 12] on button "button" at bounding box center [525, 12] width 12 height 12
click at [134, 168] on div at bounding box center [348, 169] width 697 height 339
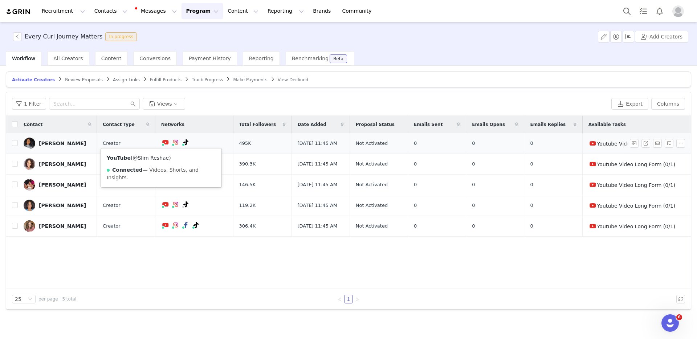
click at [159, 157] on link "@Slim Reshae" at bounding box center [151, 158] width 36 height 6
click at [154, 260] on div "Contact Contact Type Networks Total Followers Date Added Proposal Status Emails…" at bounding box center [348, 202] width 685 height 173
click at [143, 158] on link "@Slim Reshae" at bounding box center [151, 158] width 36 height 6
click at [51, 142] on div "[PERSON_NAME]" at bounding box center [62, 143] width 47 height 6
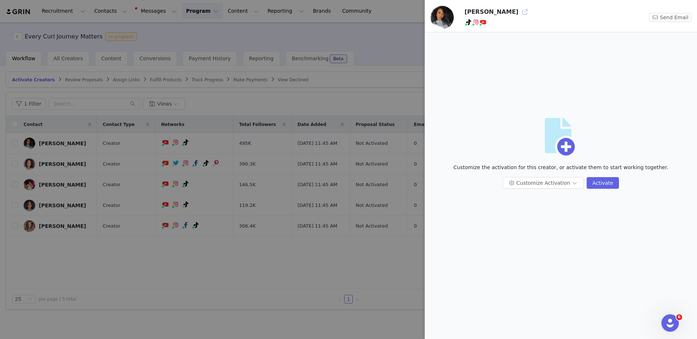
click at [519, 11] on button "button" at bounding box center [525, 12] width 12 height 12
click at [133, 91] on div at bounding box center [348, 169] width 697 height 339
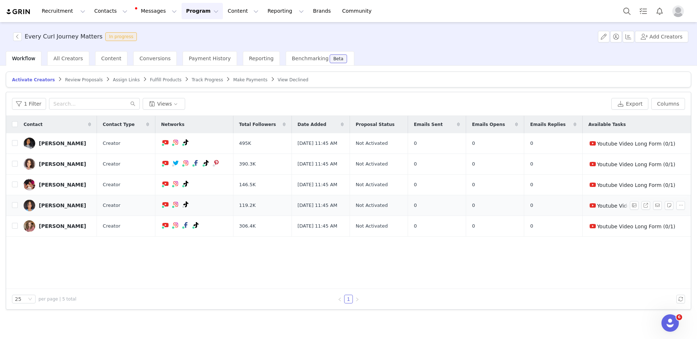
click at [62, 203] on div "[PERSON_NAME]" at bounding box center [62, 206] width 47 height 6
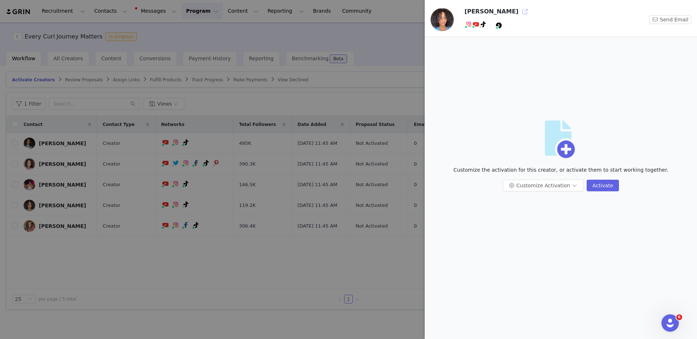
click at [519, 9] on button "button" at bounding box center [525, 12] width 12 height 12
drag, startPoint x: 75, startPoint y: 259, endPoint x: 69, endPoint y: 250, distance: 10.7
click at [75, 258] on div at bounding box center [348, 169] width 697 height 339
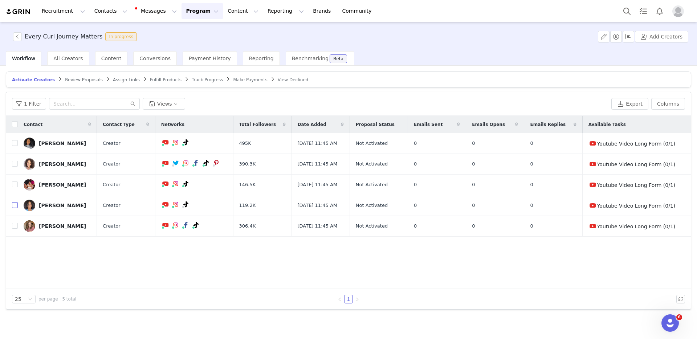
click at [16, 205] on input "checkbox" at bounding box center [15, 205] width 6 height 6
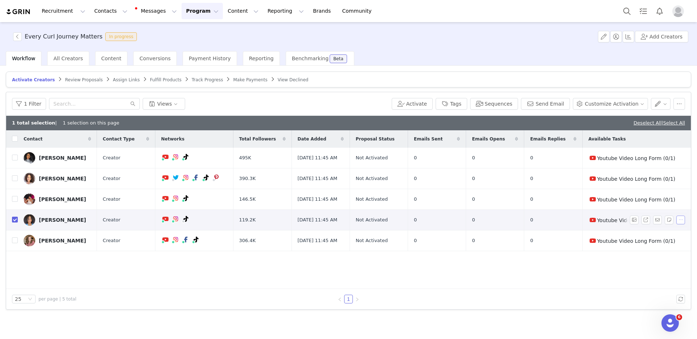
click at [681, 217] on button "button" at bounding box center [680, 220] width 9 height 9
click at [675, 242] on span "Remove Proposal" at bounding box center [662, 245] width 44 height 8
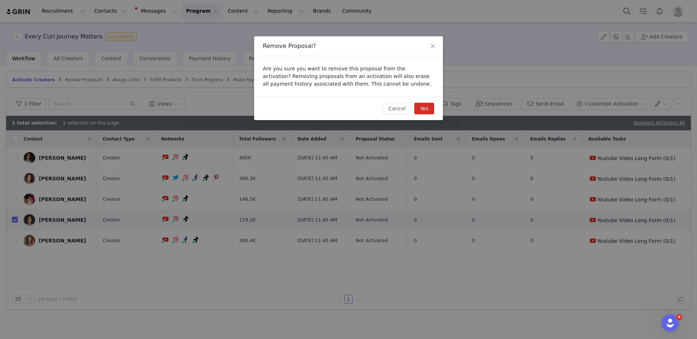
click at [425, 111] on button "Yes" at bounding box center [424, 109] width 20 height 12
checkbox input "false"
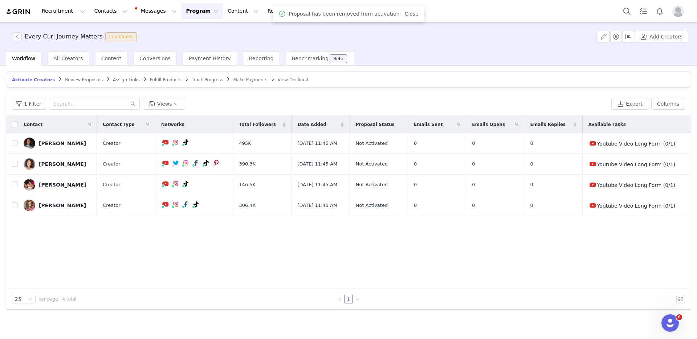
click at [184, 10] on button "Program Program" at bounding box center [202, 11] width 41 height 16
click at [187, 44] on p "Campaigns" at bounding box center [190, 46] width 28 height 8
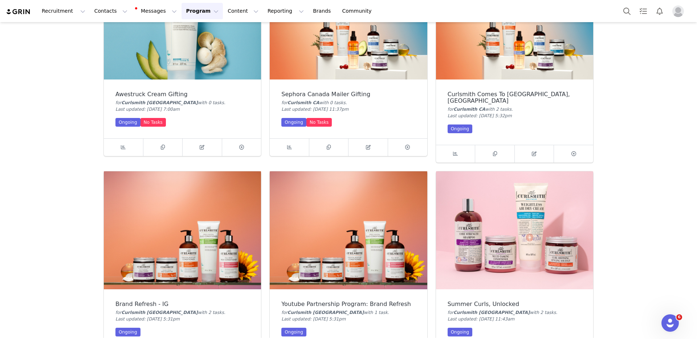
scroll to position [251, 0]
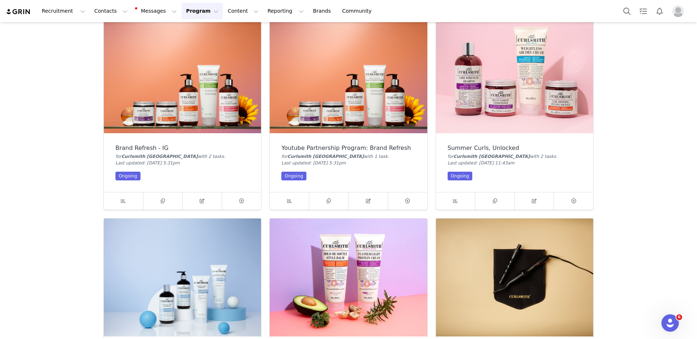
click at [329, 83] on img at bounding box center [348, 74] width 157 height 118
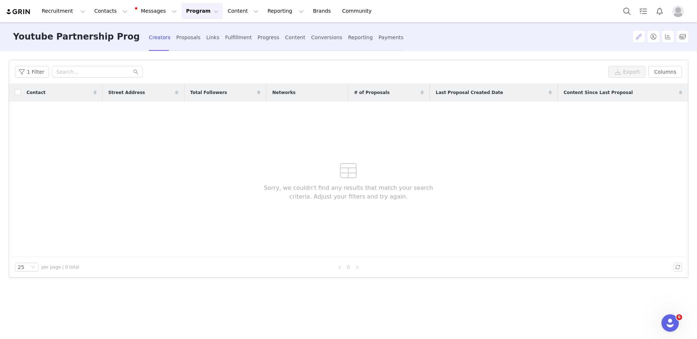
click at [636, 33] on button "button" at bounding box center [639, 37] width 12 height 12
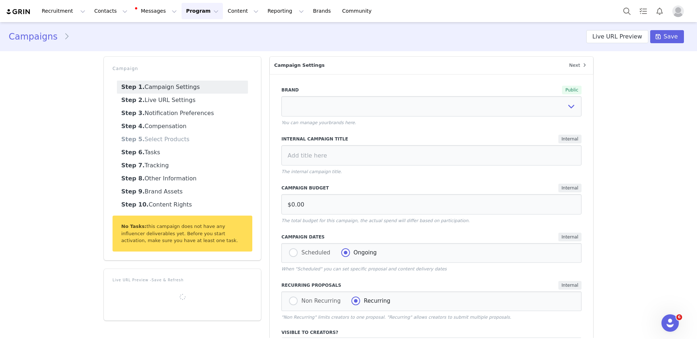
select select "6b523995-2f20-4561-9d97-1a18c43800b9"
type input "Youtube Partnership Program: Brand Refresh"
radio input "true"
radio input "false"
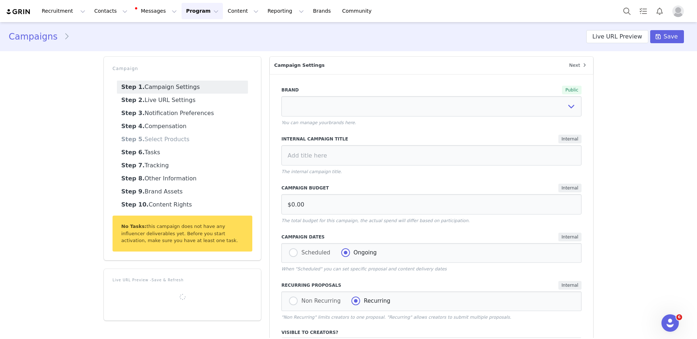
radio input "true"
type input "It's A Curls World"
type textarea "It’s a Curl’s World and You’re the Main Character."
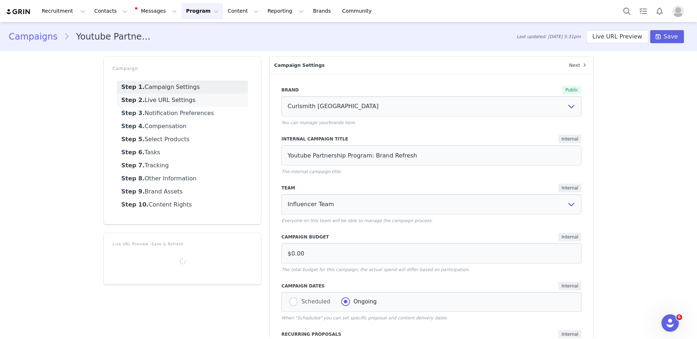
click at [193, 103] on link "Step 2. Live URL Settings" at bounding box center [182, 100] width 131 height 13
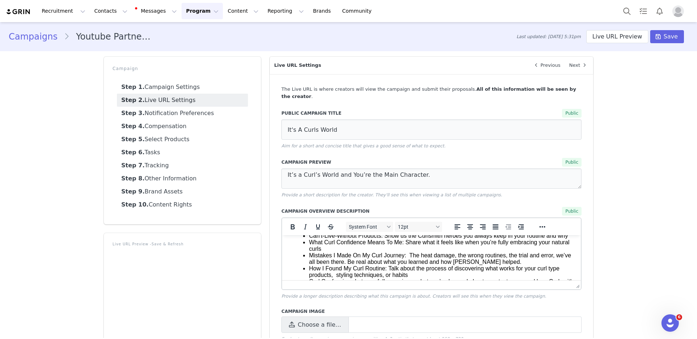
scroll to position [138, 0]
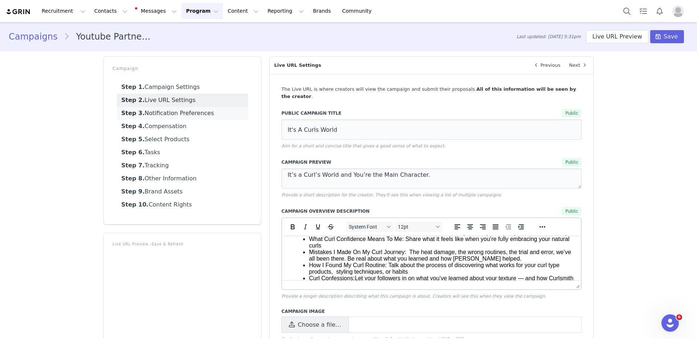
click at [187, 115] on link "Step 3. Notification Preferences" at bounding box center [182, 113] width 131 height 13
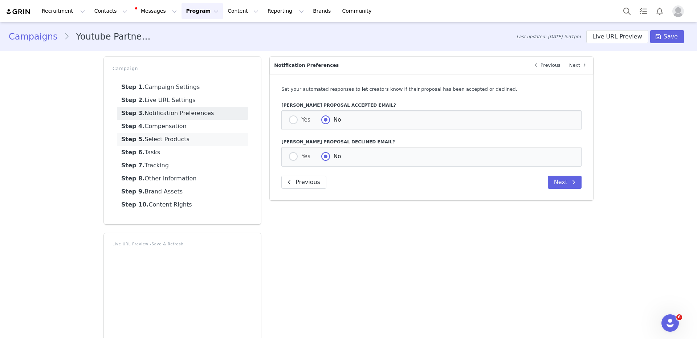
click at [188, 138] on link "Step 5. Select Products" at bounding box center [182, 139] width 131 height 13
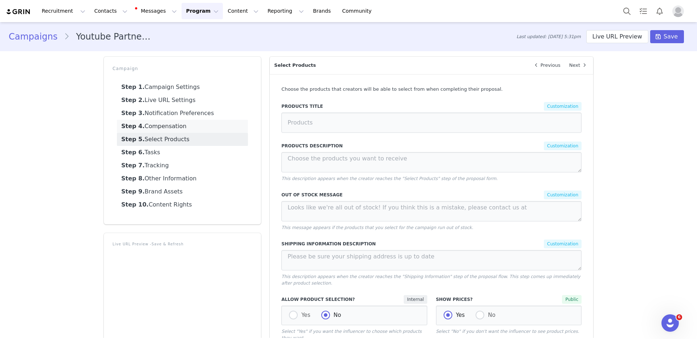
click at [190, 125] on link "Step 4. Compensation" at bounding box center [182, 126] width 131 height 13
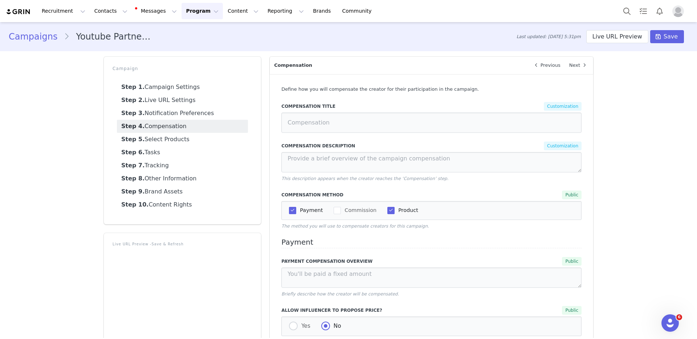
click at [182, 15] on button "Program Program" at bounding box center [202, 11] width 41 height 16
click at [193, 44] on p "Campaigns" at bounding box center [190, 46] width 28 height 8
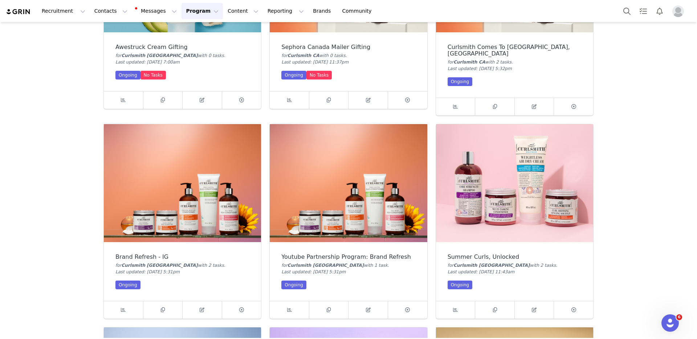
scroll to position [265, 0]
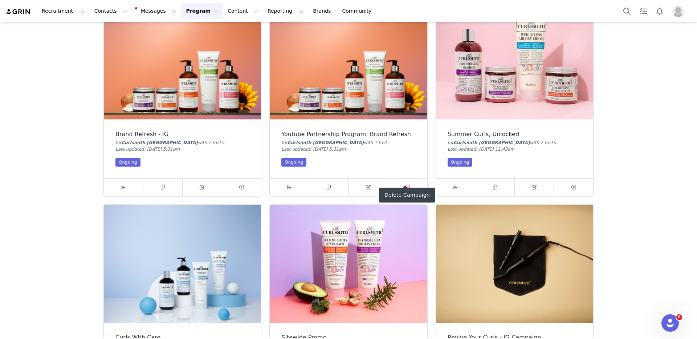
click at [405, 185] on icon at bounding box center [407, 187] width 5 height 5
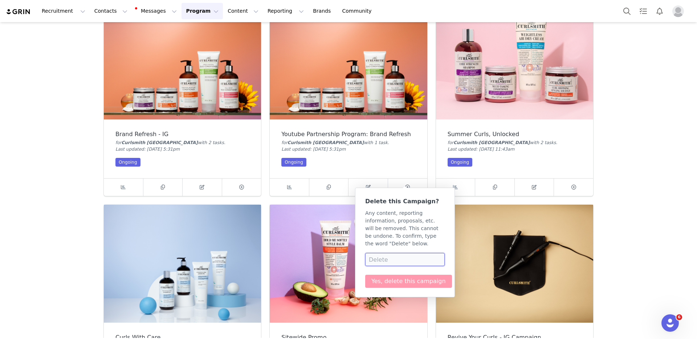
click at [392, 258] on input at bounding box center [405, 259] width 80 height 13
click at [347, 165] on div "Youtube Partnership Program: Brand Refresh for Curlsmith [GEOGRAPHIC_DATA] with…" at bounding box center [348, 148] width 157 height 59
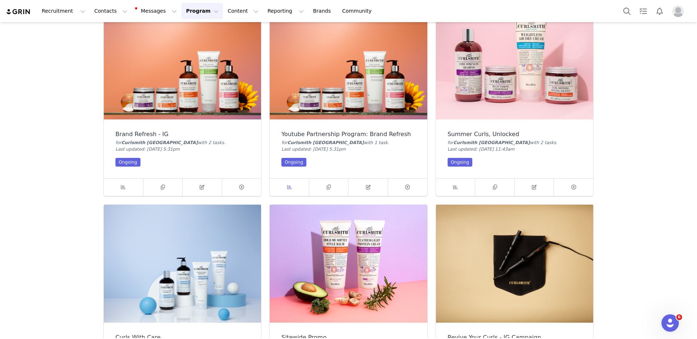
click at [290, 179] on link at bounding box center [290, 187] width 40 height 17
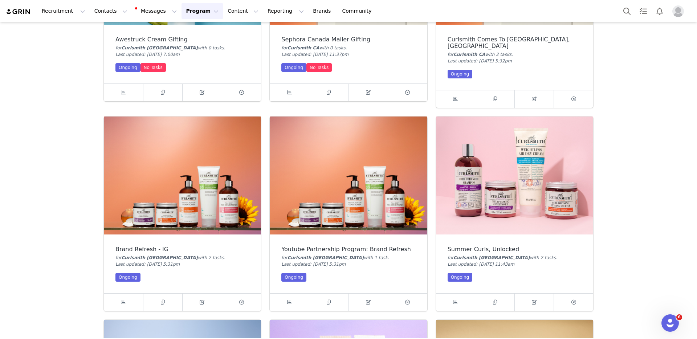
scroll to position [293, 0]
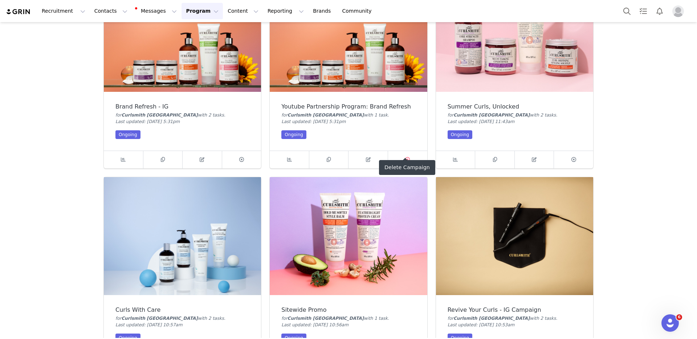
click at [405, 157] on icon at bounding box center [407, 159] width 5 height 5
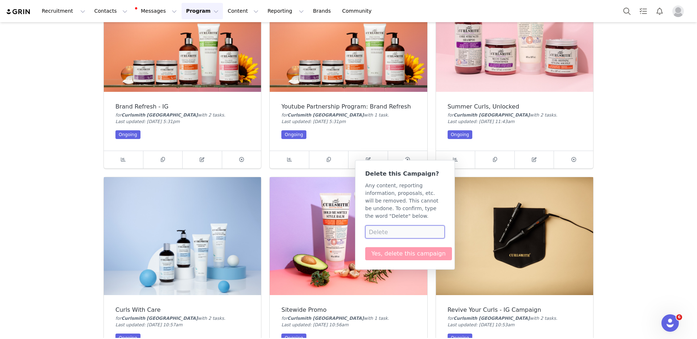
click at [399, 236] on input at bounding box center [405, 231] width 80 height 13
type input "Delete"
click at [399, 254] on button "Yes, delete this campaign" at bounding box center [408, 253] width 87 height 13
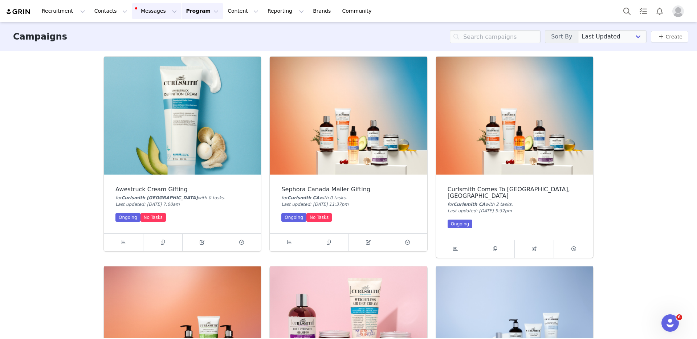
click at [148, 16] on button "Messages Messages" at bounding box center [156, 11] width 49 height 16
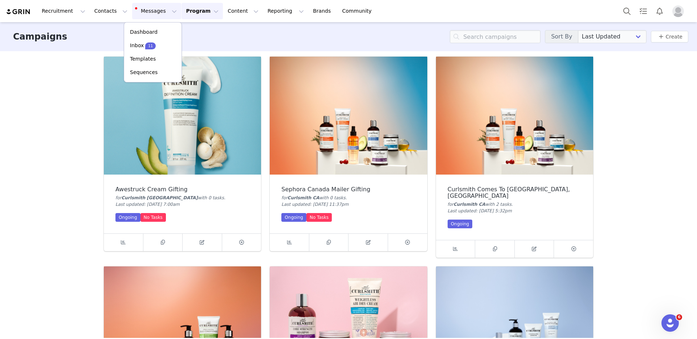
click at [193, 7] on button "Program Program" at bounding box center [202, 11] width 41 height 16
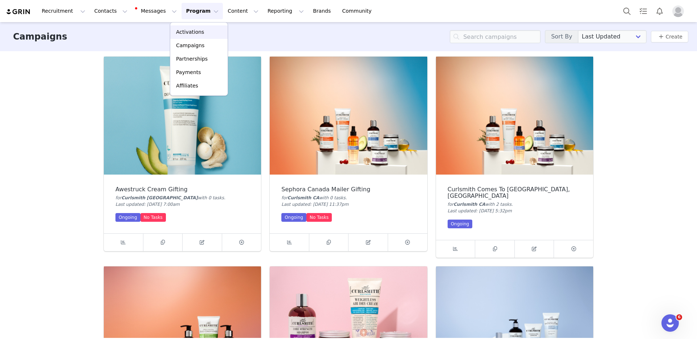
click at [200, 29] on p "Activations" at bounding box center [190, 32] width 28 height 8
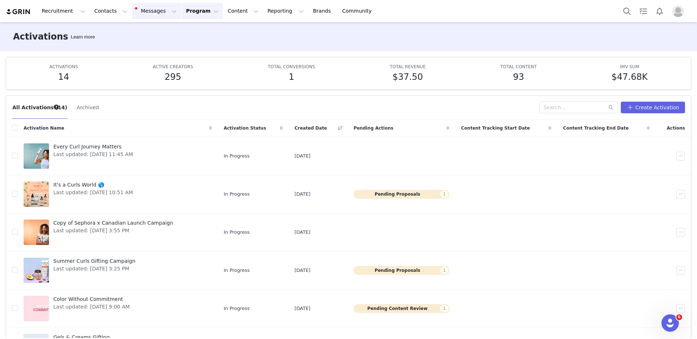
drag, startPoint x: 151, startPoint y: 5, endPoint x: 156, endPoint y: 11, distance: 8.2
click at [151, 5] on button "Messages Messages" at bounding box center [156, 11] width 49 height 16
click at [157, 11] on button "Messages Messages" at bounding box center [156, 11] width 49 height 16
click at [159, 12] on button "Messages Messages" at bounding box center [156, 11] width 49 height 16
click at [150, 45] on p "11" at bounding box center [150, 45] width 5 height 5
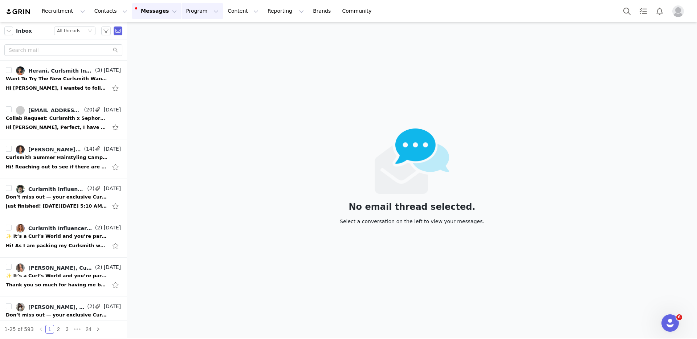
click at [190, 9] on button "Program Program" at bounding box center [202, 11] width 41 height 16
click at [207, 32] on div "Activations" at bounding box center [199, 32] width 49 height 8
